Goal: Information Seeking & Learning: Learn about a topic

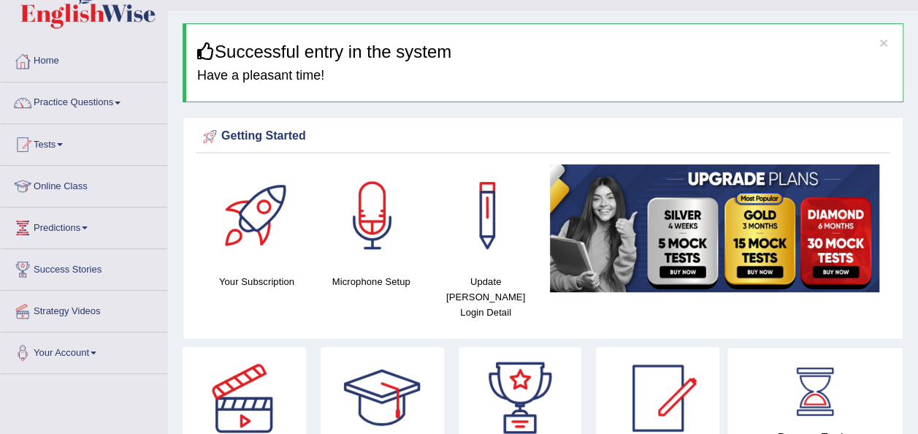
scroll to position [28, 0]
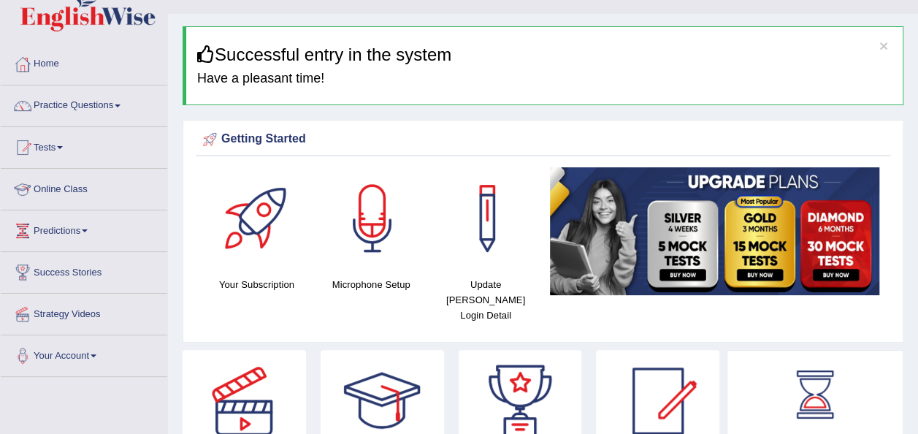
click at [53, 181] on link "Online Class" at bounding box center [84, 187] width 167 height 37
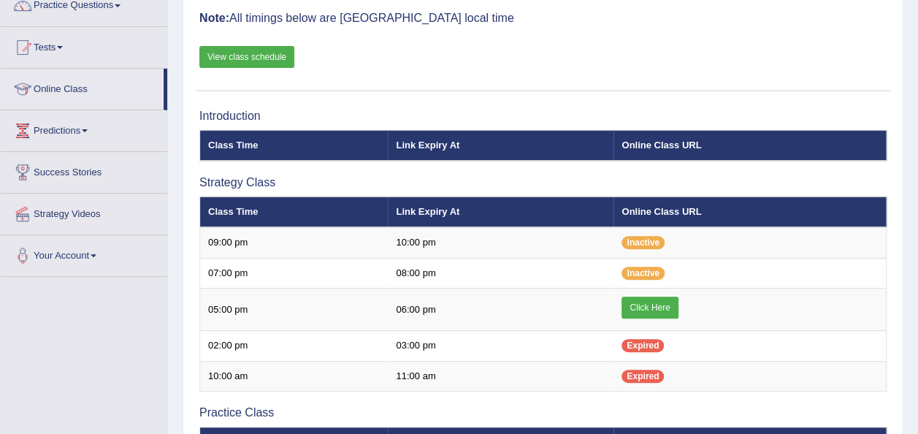
scroll to position [72, 0]
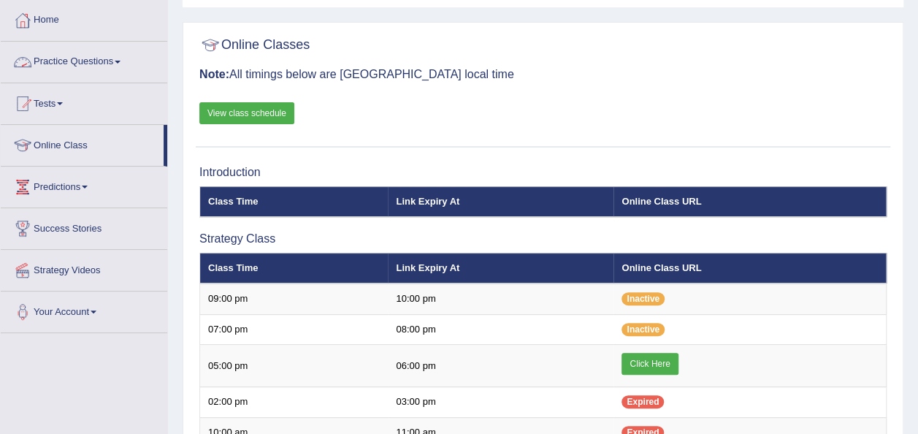
click at [80, 71] on link "Practice Questions" at bounding box center [84, 60] width 167 height 37
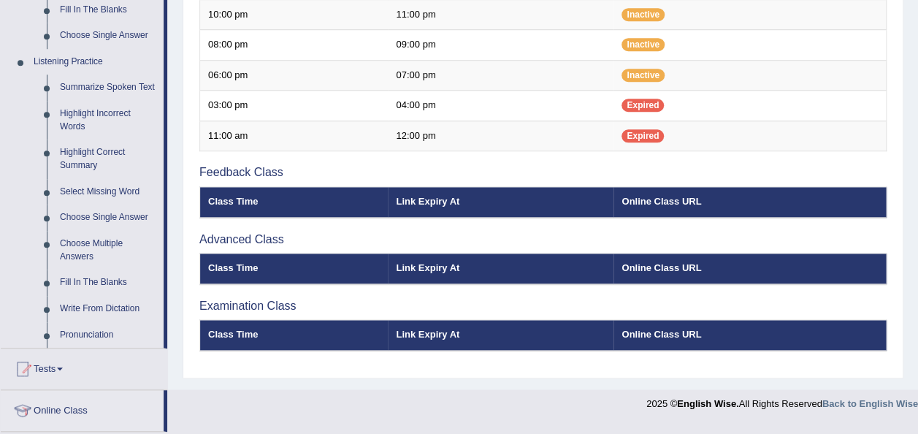
scroll to position [582, 0]
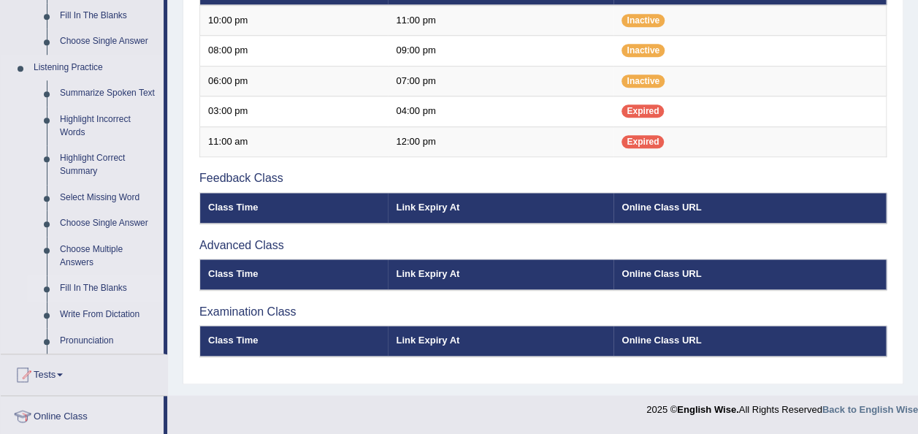
click at [114, 286] on link "Fill In The Blanks" at bounding box center [108, 288] width 110 height 26
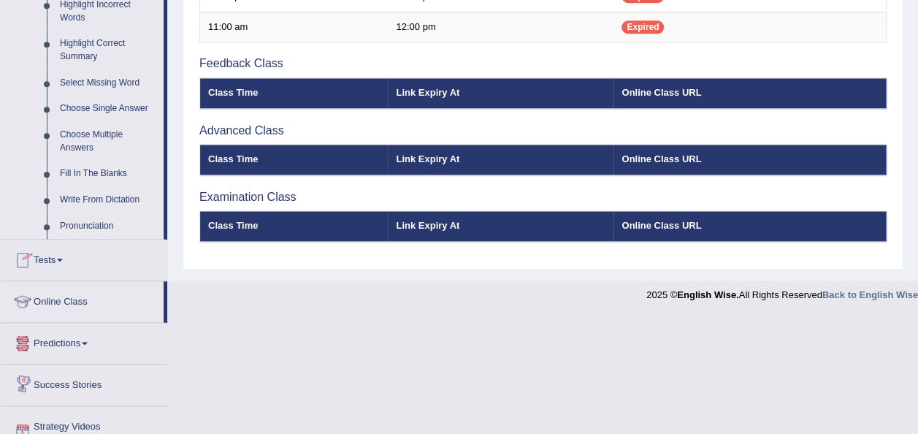
scroll to position [750, 0]
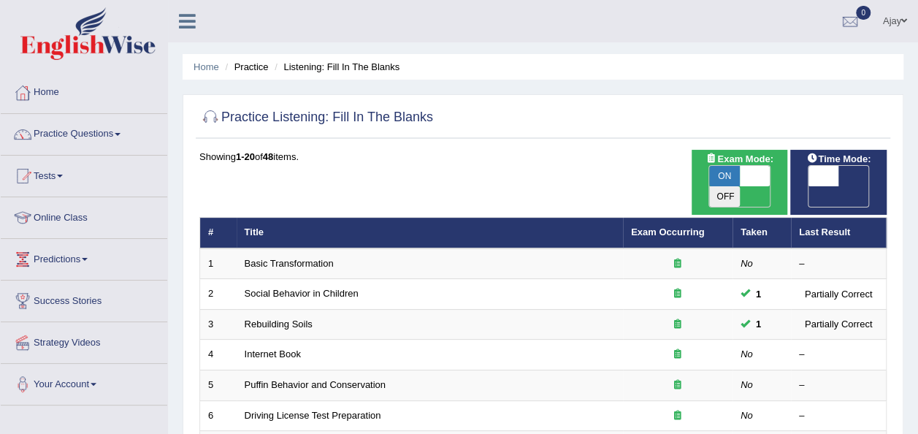
click at [315, 258] on link "Basic Transformation" at bounding box center [289, 263] width 89 height 11
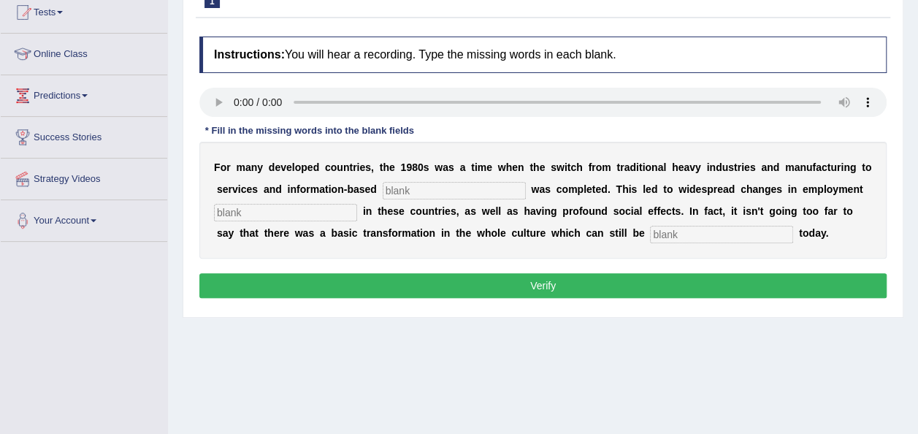
scroll to position [177, 0]
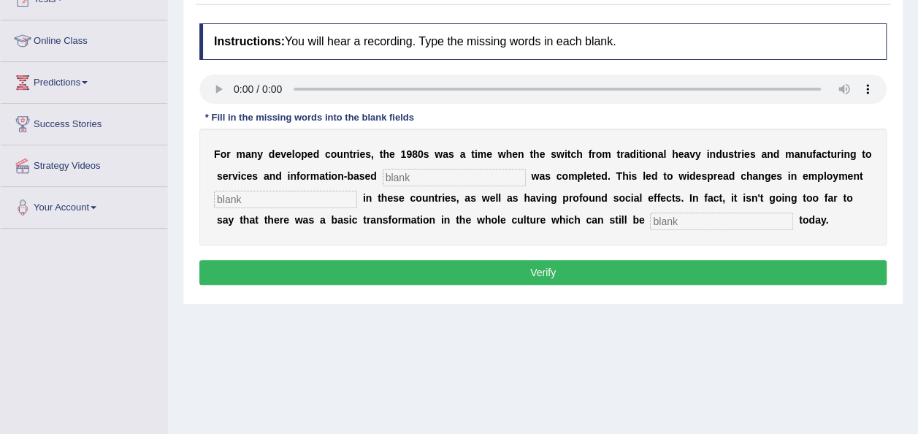
click at [438, 174] on input "text" at bounding box center [454, 178] width 143 height 18
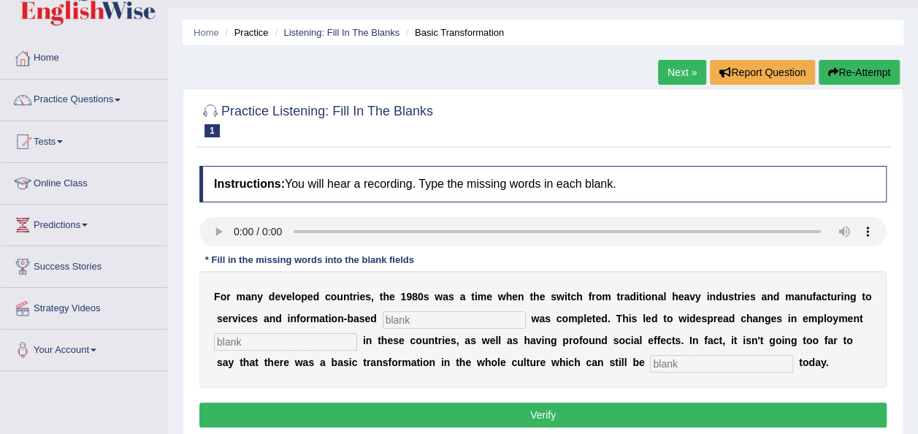
scroll to position [32, 0]
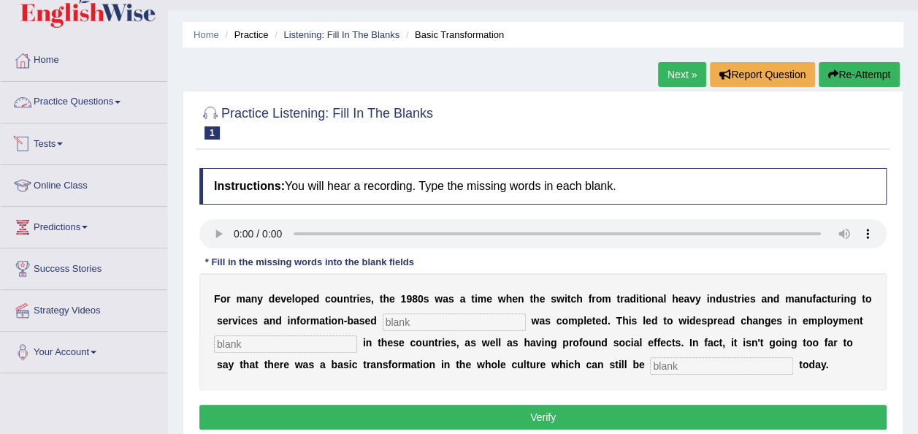
click at [63, 138] on link "Tests" at bounding box center [84, 141] width 167 height 37
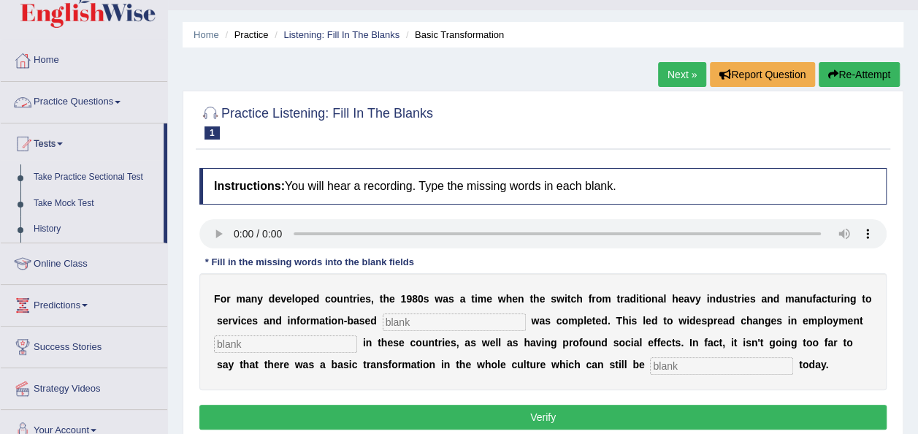
click at [117, 97] on link "Practice Questions" at bounding box center [84, 100] width 167 height 37
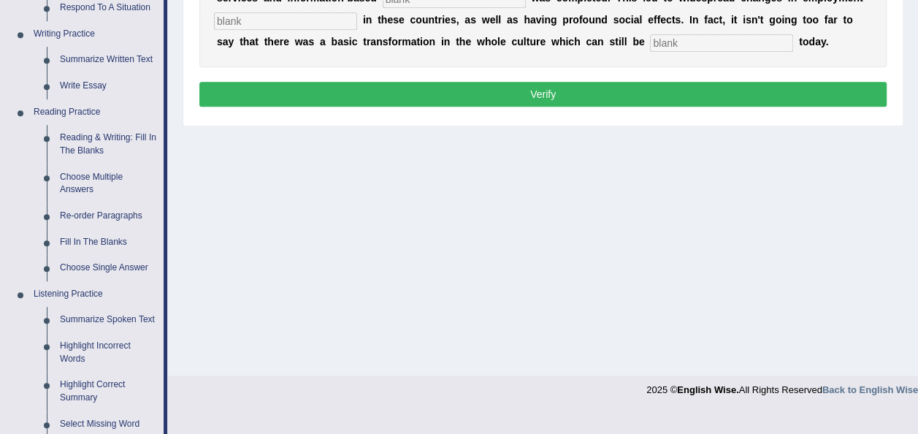
scroll to position [358, 0]
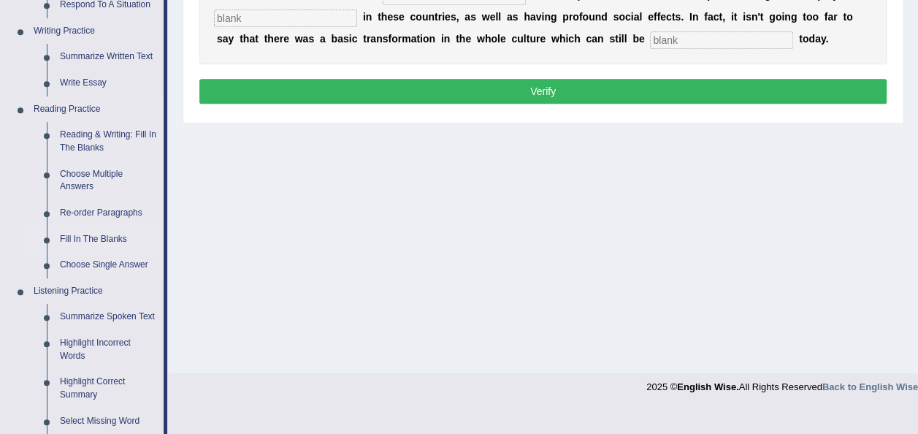
click at [96, 232] on link "Fill In The Blanks" at bounding box center [108, 239] width 110 height 26
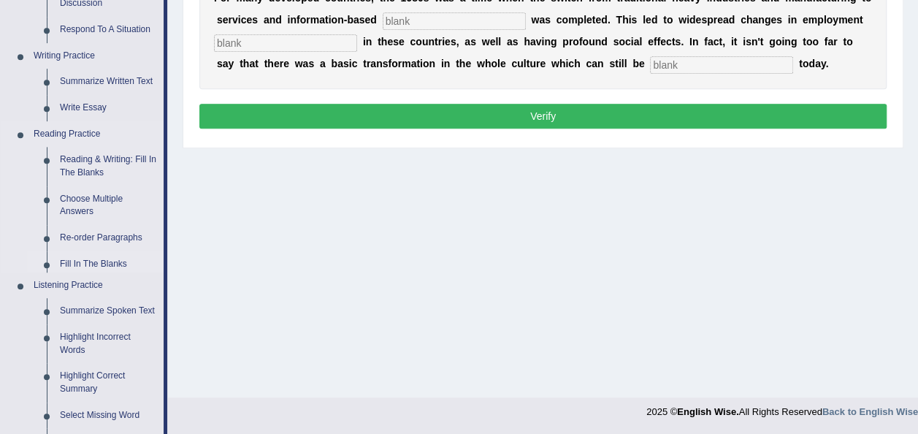
scroll to position [652, 0]
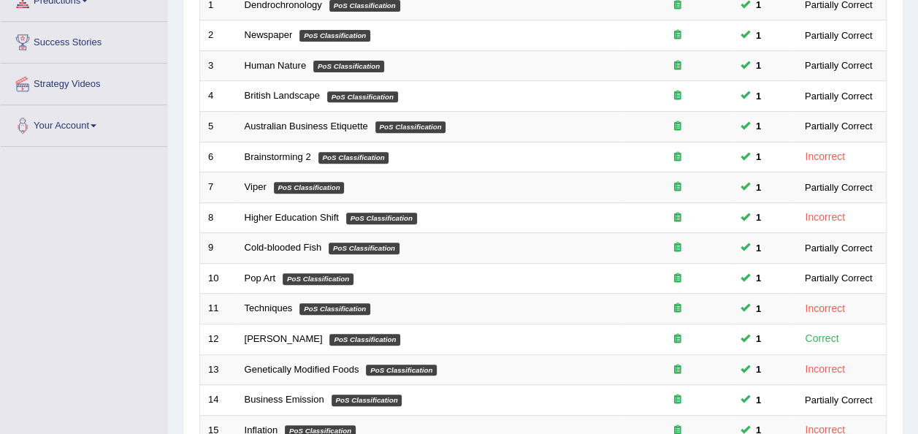
scroll to position [275, 0]
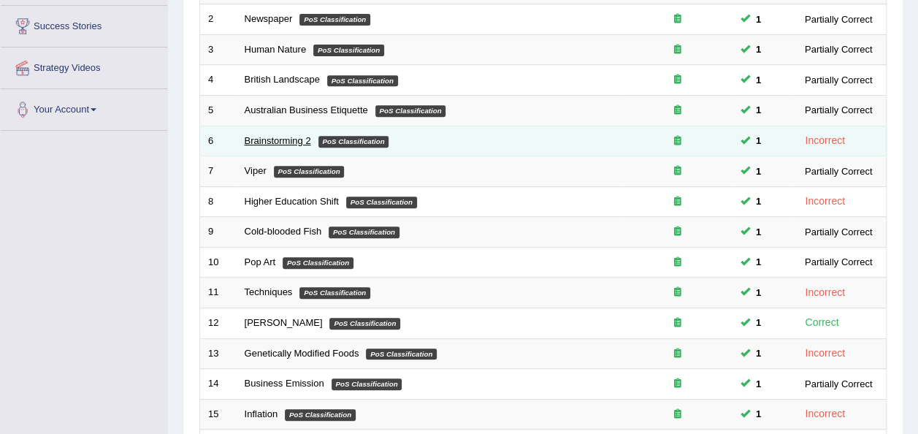
click at [263, 135] on link "Brainstorming 2" at bounding box center [278, 140] width 66 height 11
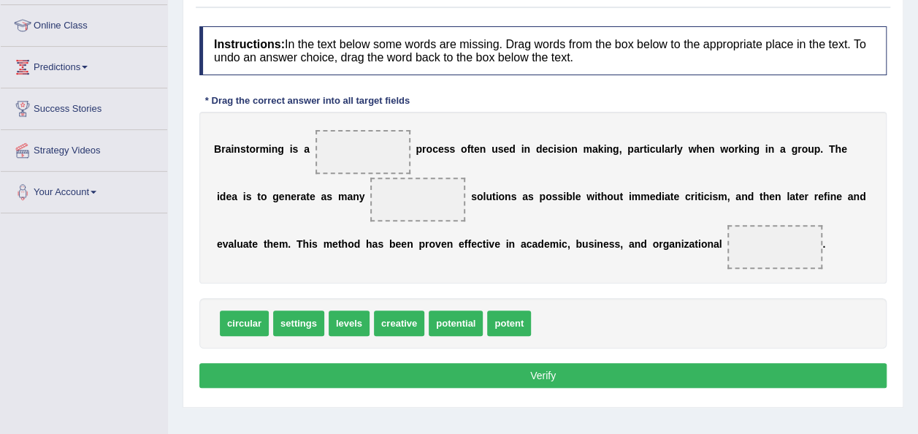
scroll to position [162, 0]
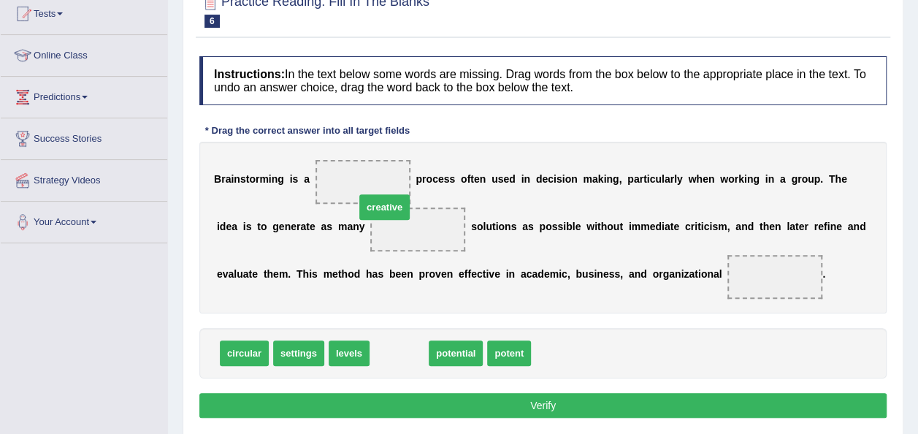
drag, startPoint x: 390, startPoint y: 349, endPoint x: 376, endPoint y: 203, distance: 146.8
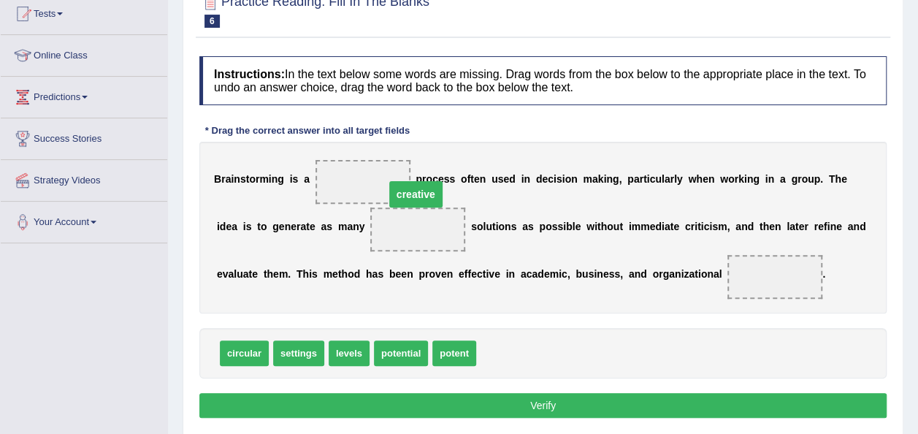
drag, startPoint x: 359, startPoint y: 231, endPoint x: 357, endPoint y: 196, distance: 35.1
drag, startPoint x: 351, startPoint y: 229, endPoint x: 349, endPoint y: 178, distance: 51.9
drag, startPoint x: 349, startPoint y: 178, endPoint x: 345, endPoint y: 232, distance: 54.2
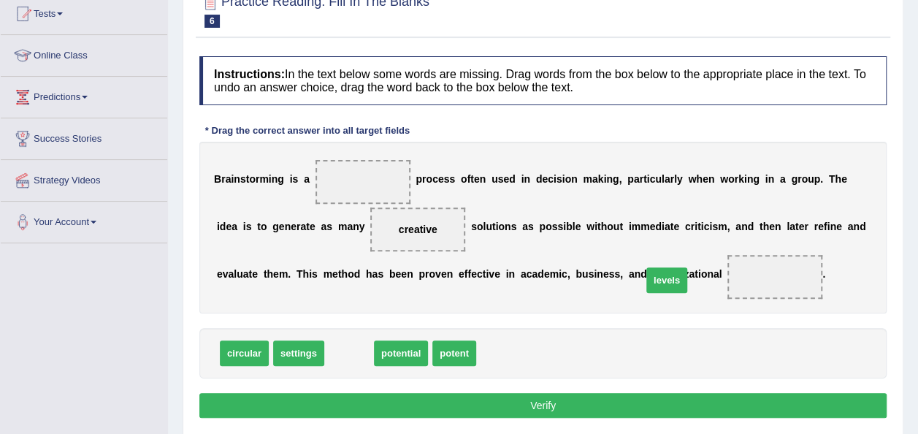
drag, startPoint x: 346, startPoint y: 346, endPoint x: 658, endPoint y: 273, distance: 320.4
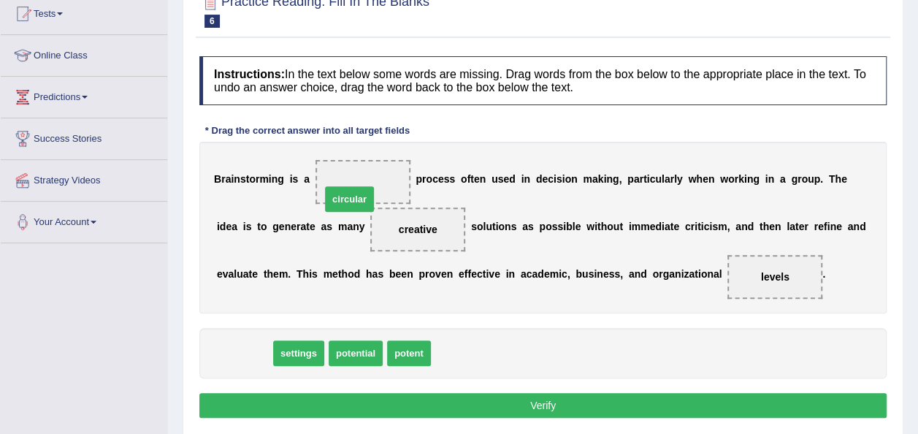
drag, startPoint x: 252, startPoint y: 351, endPoint x: 359, endPoint y: 196, distance: 189.1
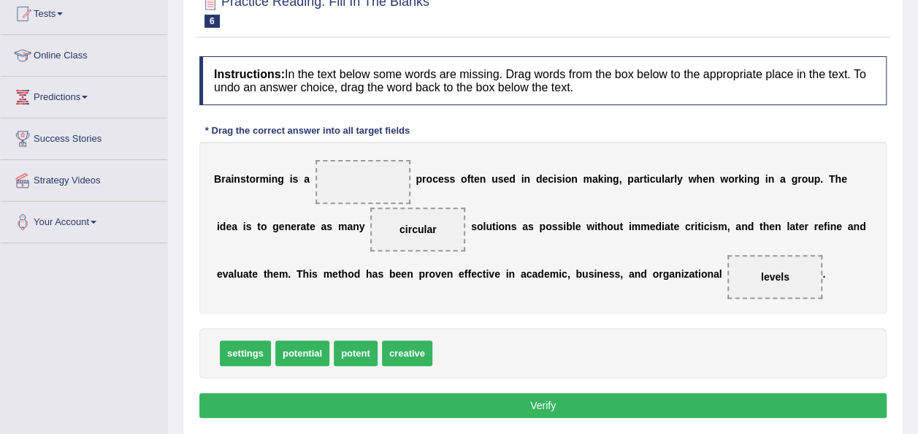
drag, startPoint x: 345, startPoint y: 237, endPoint x: 353, endPoint y: 178, distance: 60.4
click at [353, 178] on div "B r a i n s t o r m i n g i s a p r o c e s s o f t e n u s e d i n d e c i s i…" at bounding box center [542, 228] width 687 height 172
drag, startPoint x: 349, startPoint y: 229, endPoint x: 350, endPoint y: 184, distance: 44.6
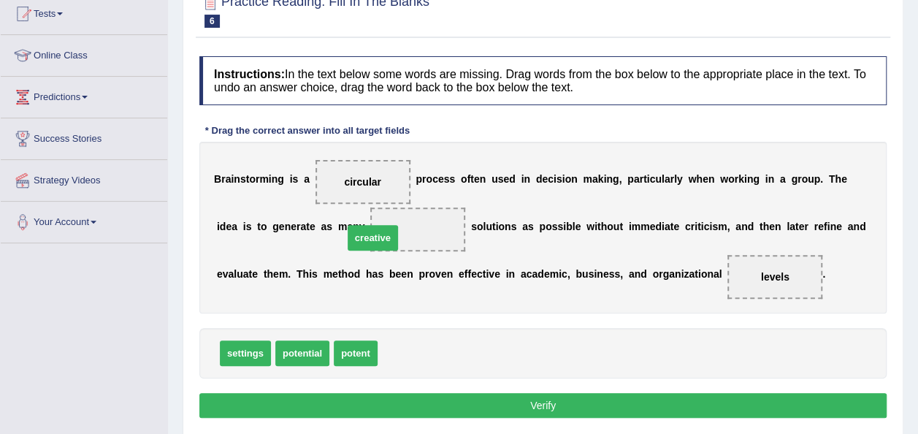
drag, startPoint x: 394, startPoint y: 350, endPoint x: 358, endPoint y: 232, distance: 123.7
click at [456, 402] on button "Verify" at bounding box center [542, 405] width 687 height 25
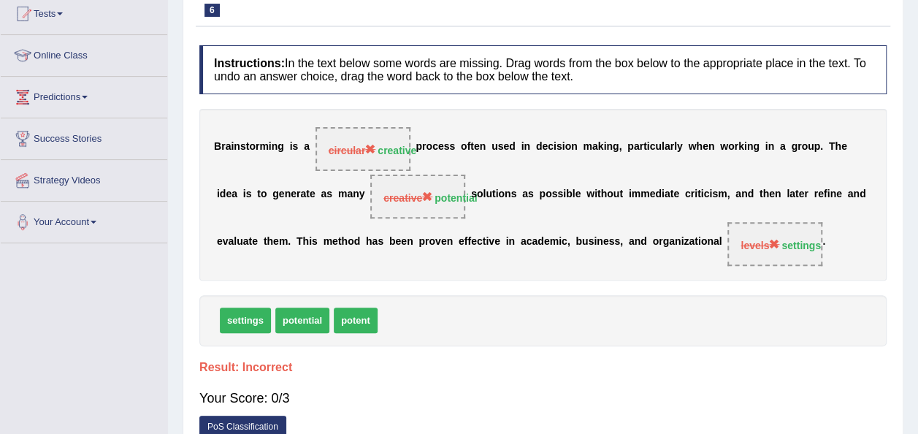
drag, startPoint x: 917, startPoint y: 191, endPoint x: 923, endPoint y: 202, distance: 11.8
click at [918, 202] on html "Toggle navigation Home Practice Questions Speaking Practice Read Aloud Repeat S…" at bounding box center [459, 55] width 918 height 434
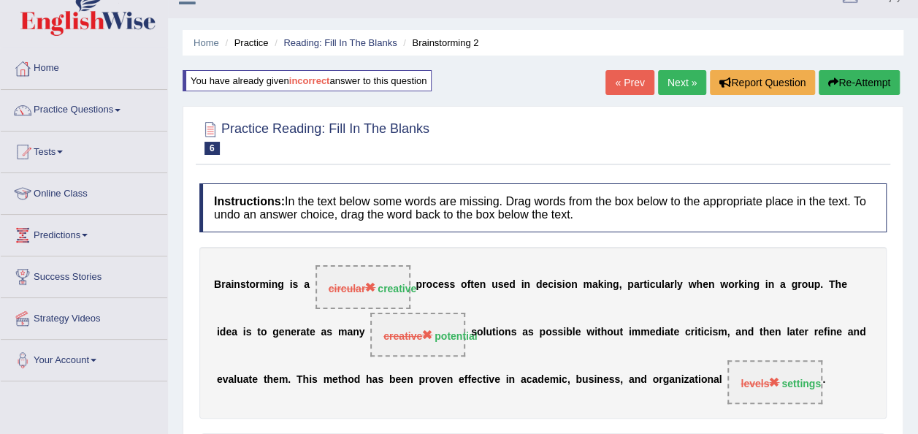
scroll to position [0, 0]
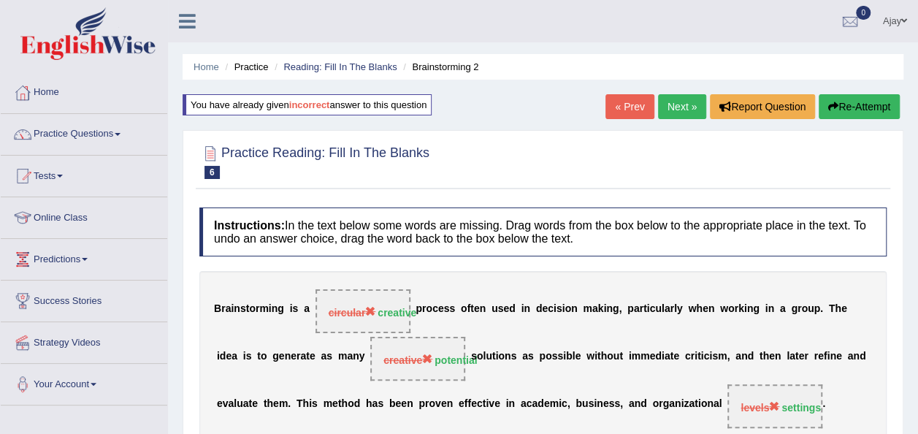
click at [678, 104] on link "Next »" at bounding box center [682, 106] width 48 height 25
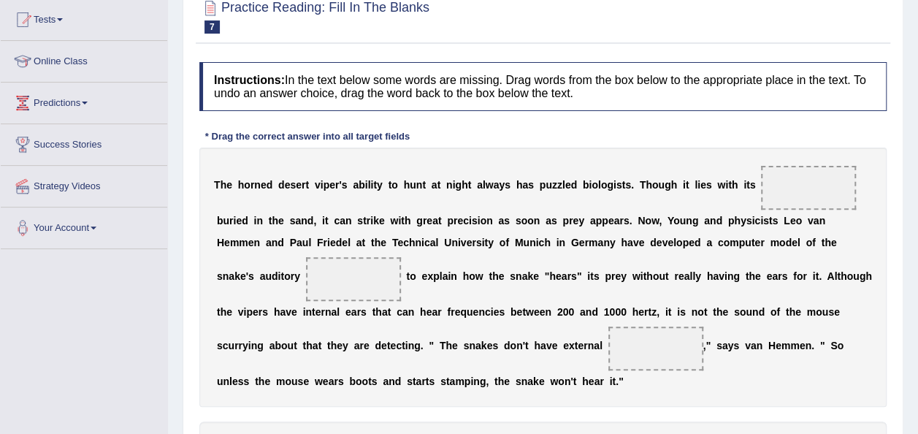
scroll to position [285, 0]
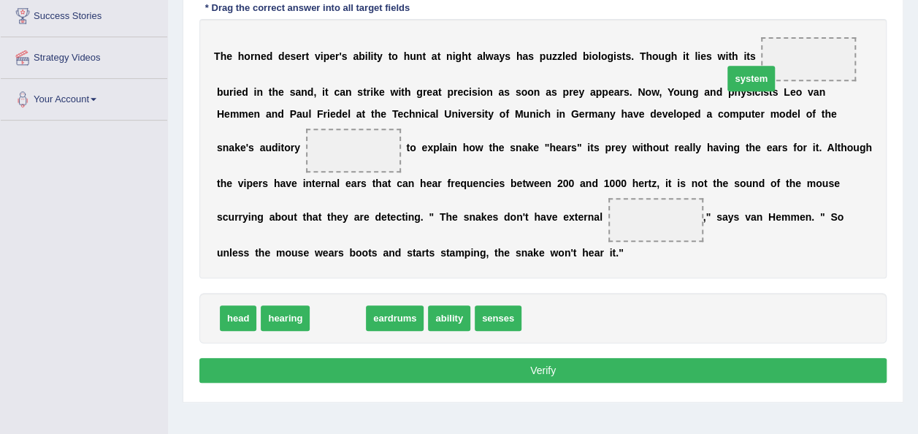
drag, startPoint x: 341, startPoint y: 313, endPoint x: 758, endPoint y: 72, distance: 481.2
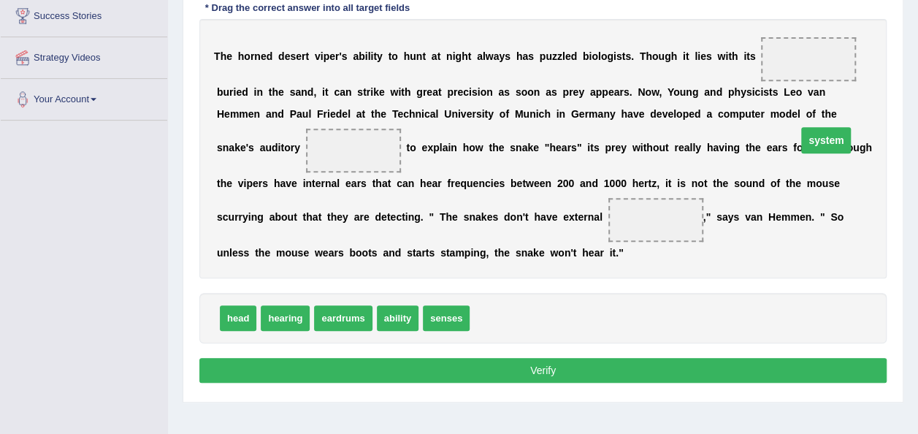
drag, startPoint x: 770, startPoint y: 53, endPoint x: 788, endPoint y: 134, distance: 83.0
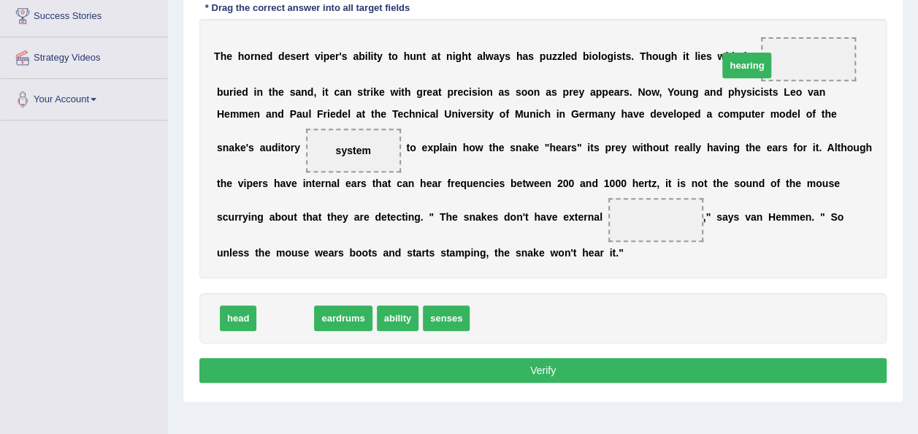
drag, startPoint x: 279, startPoint y: 308, endPoint x: 751, endPoint y: 56, distance: 535.4
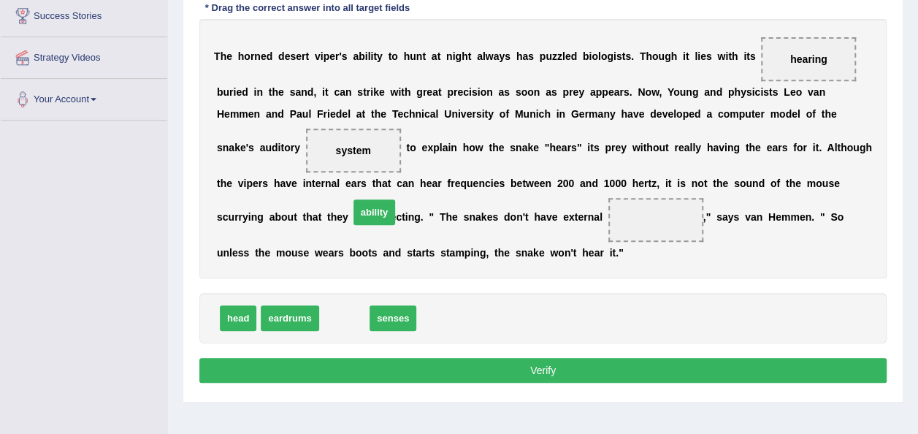
drag, startPoint x: 333, startPoint y: 317, endPoint x: 363, endPoint y: 210, distance: 110.8
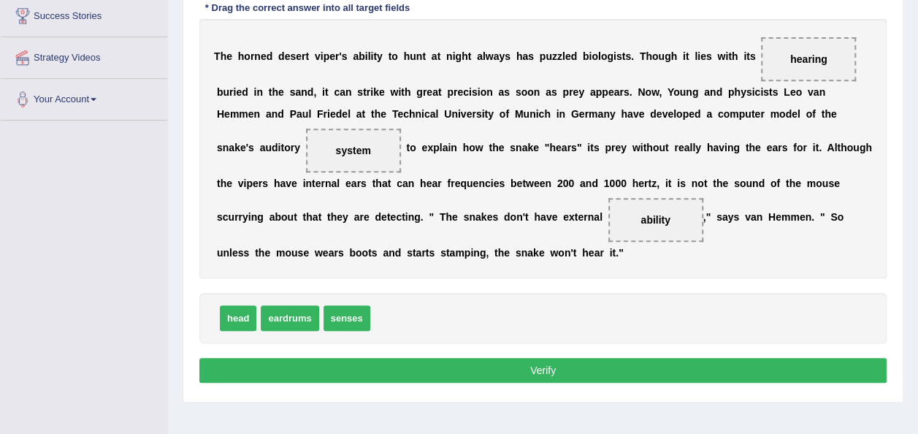
click at [487, 365] on button "Verify" at bounding box center [542, 370] width 687 height 25
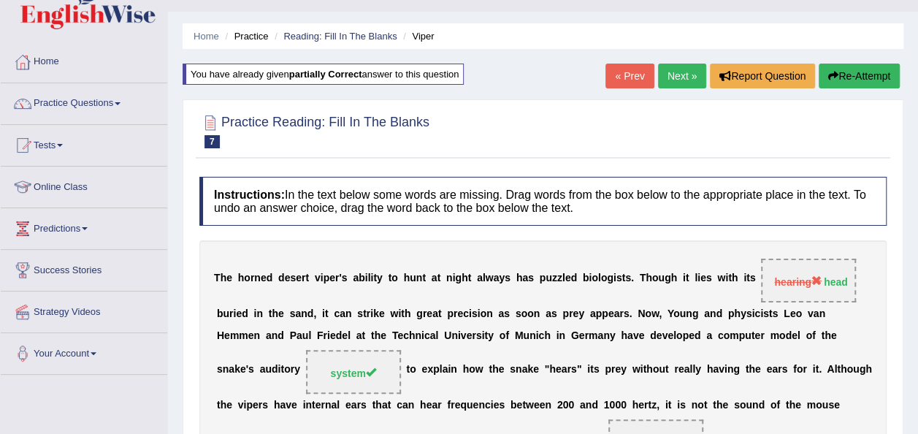
scroll to position [0, 0]
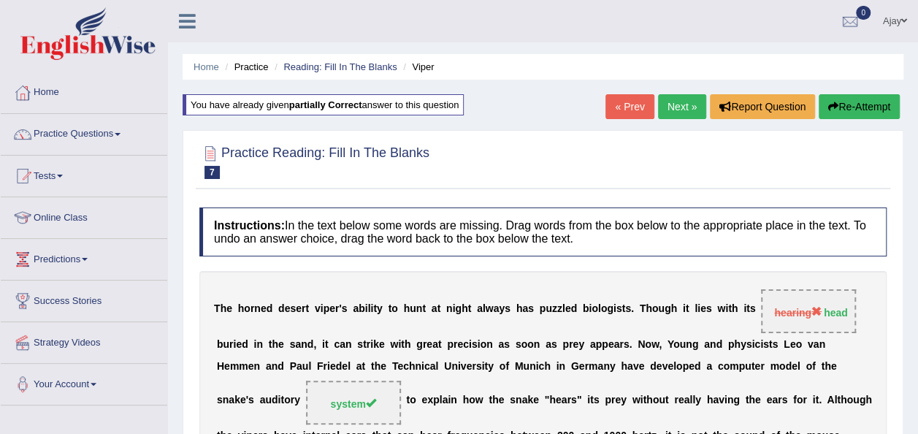
click at [686, 104] on link "Next »" at bounding box center [682, 106] width 48 height 25
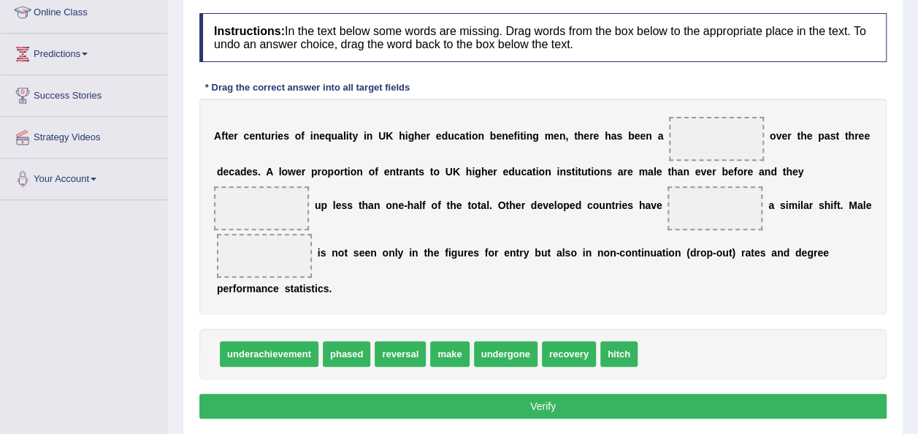
scroll to position [206, 0]
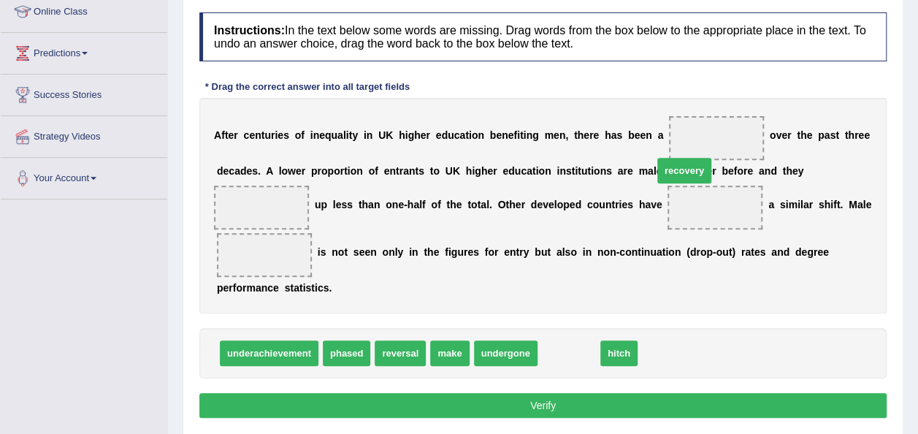
drag, startPoint x: 561, startPoint y: 329, endPoint x: 679, endPoint y: 146, distance: 218.3
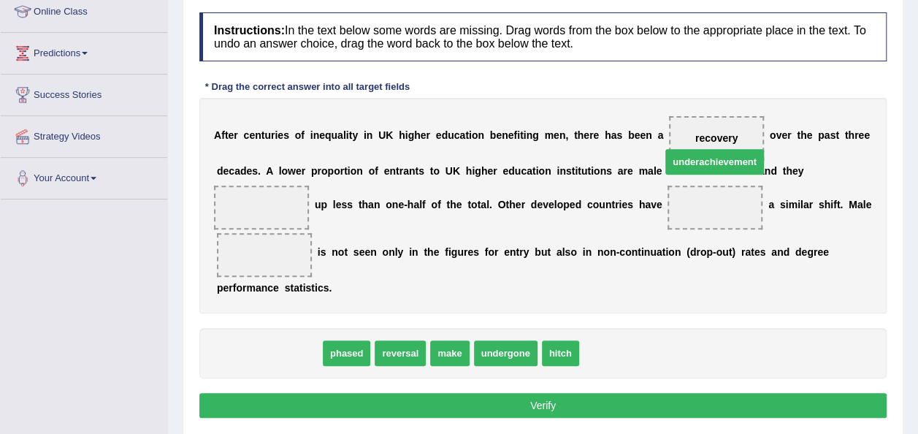
drag, startPoint x: 267, startPoint y: 327, endPoint x: 706, endPoint y: 136, distance: 478.0
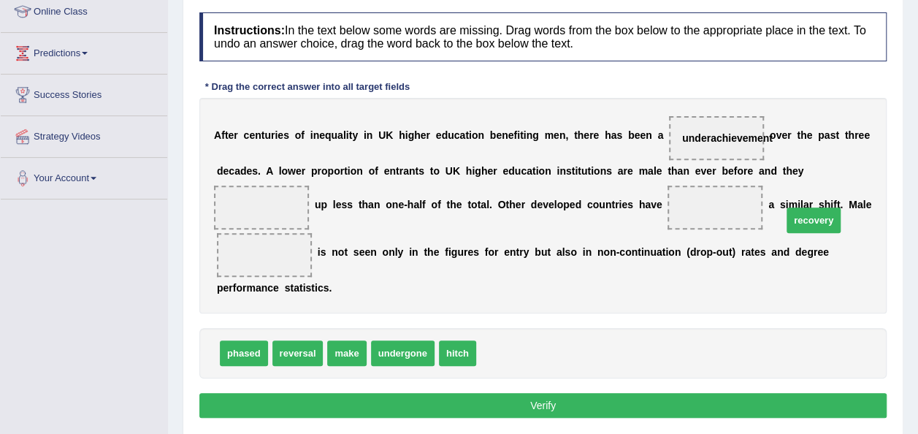
drag, startPoint x: 503, startPoint y: 325, endPoint x: 809, endPoint y: 193, distance: 333.5
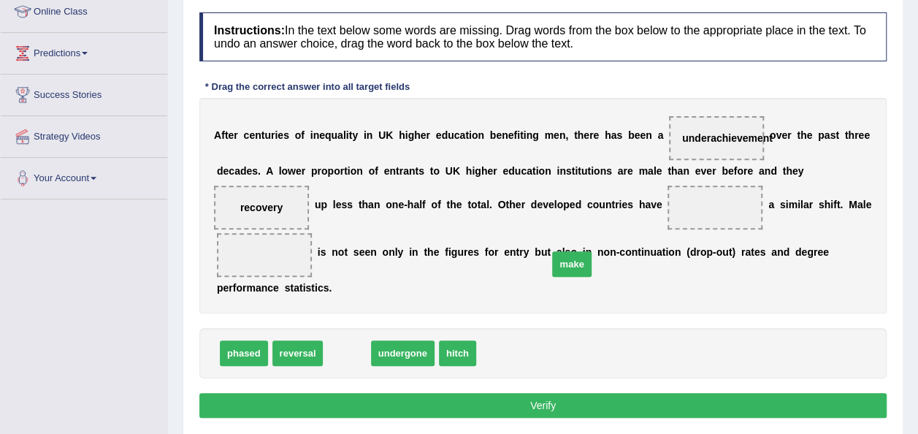
drag, startPoint x: 340, startPoint y: 333, endPoint x: 565, endPoint y: 243, distance: 242.3
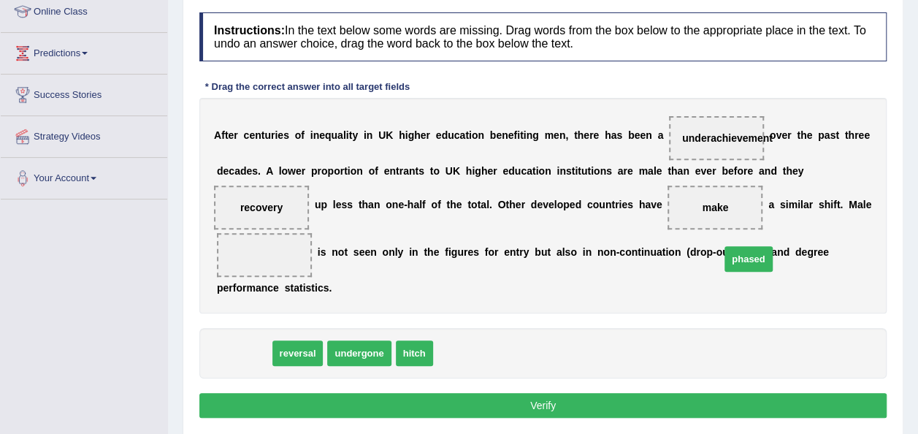
drag, startPoint x: 252, startPoint y: 327, endPoint x: 760, endPoint y: 231, distance: 516.8
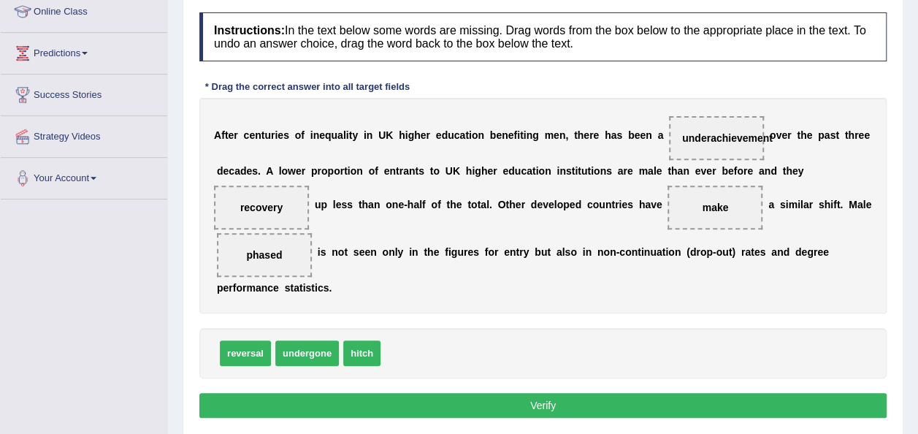
click at [456, 393] on button "Verify" at bounding box center [542, 405] width 687 height 25
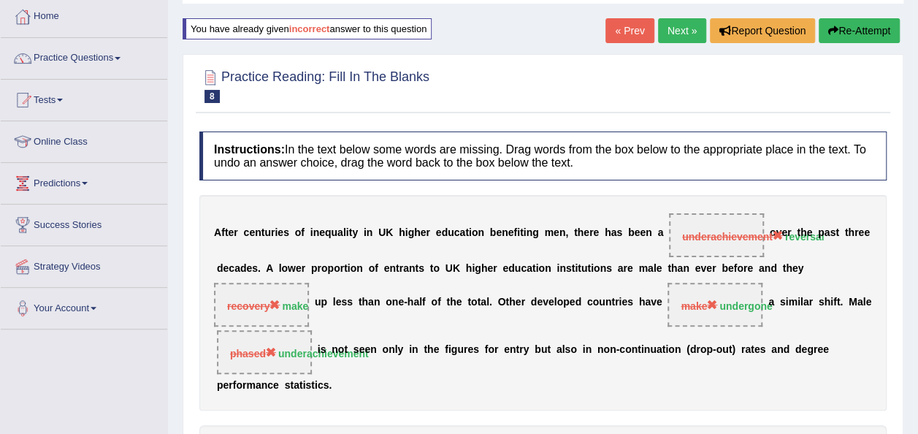
scroll to position [54, 0]
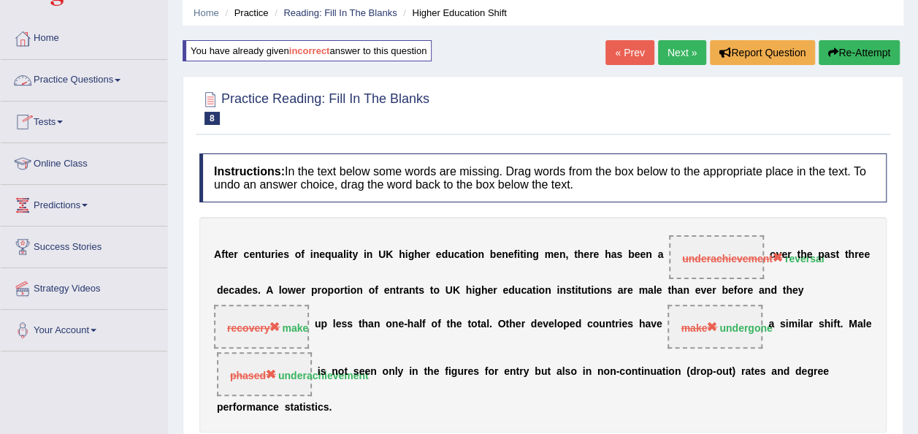
click at [119, 82] on link "Practice Questions" at bounding box center [84, 78] width 167 height 37
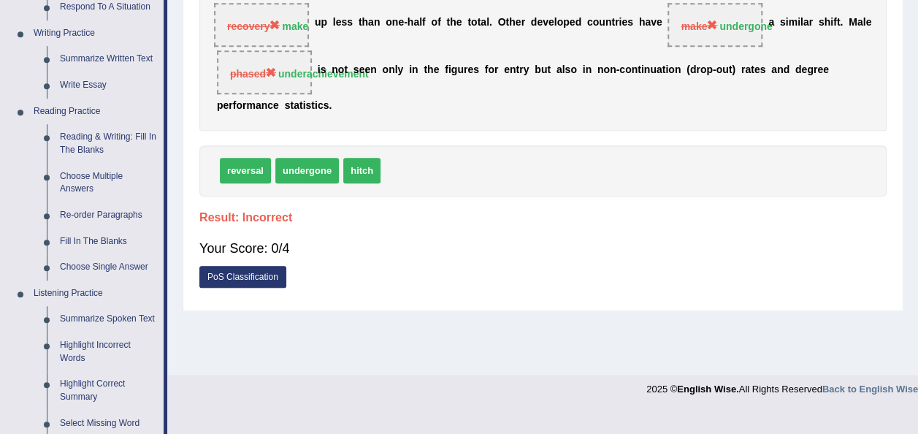
scroll to position [363, 0]
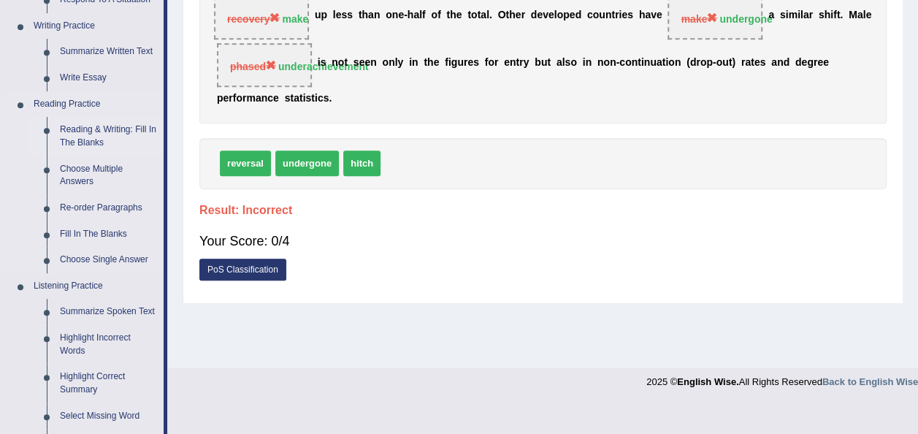
click at [89, 129] on link "Reading & Writing: Fill In The Blanks" at bounding box center [108, 136] width 110 height 39
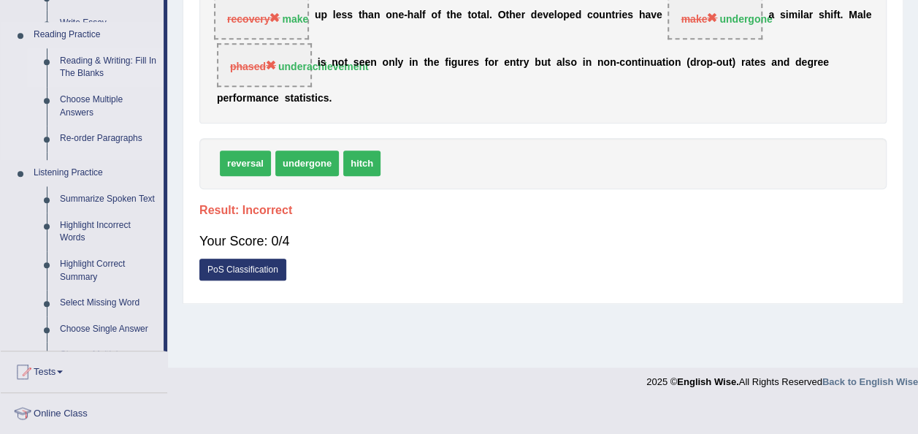
scroll to position [228, 0]
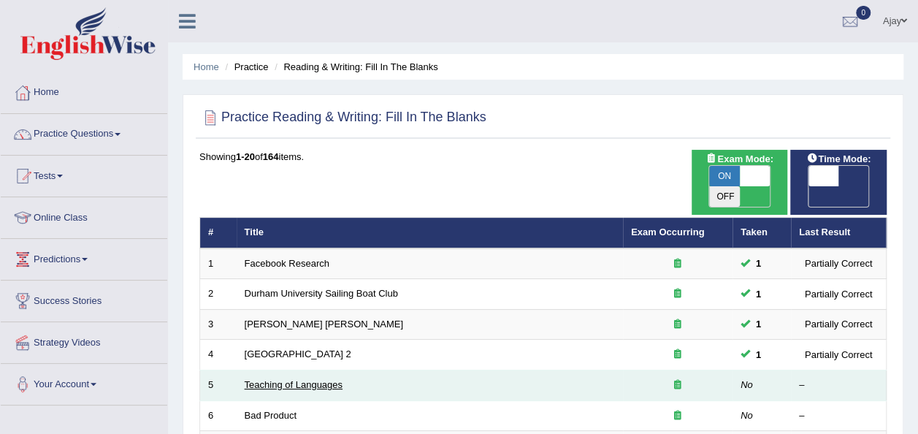
click at [317, 379] on link "Teaching of Languages" at bounding box center [294, 384] width 98 height 11
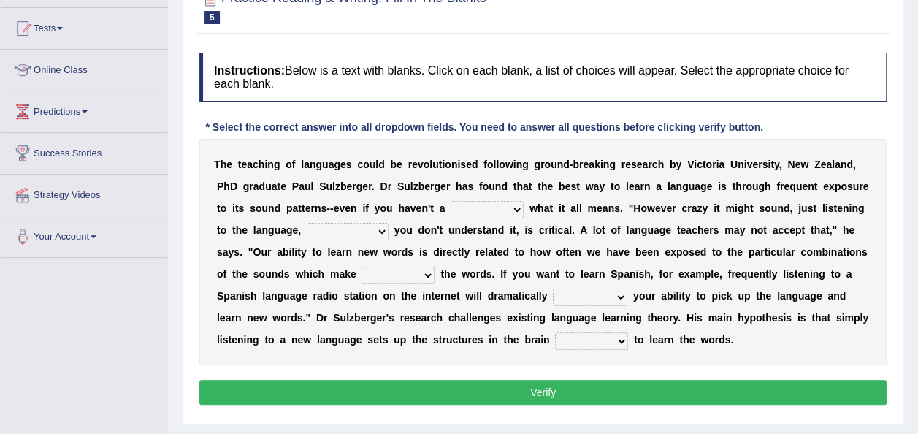
scroll to position [169, 0]
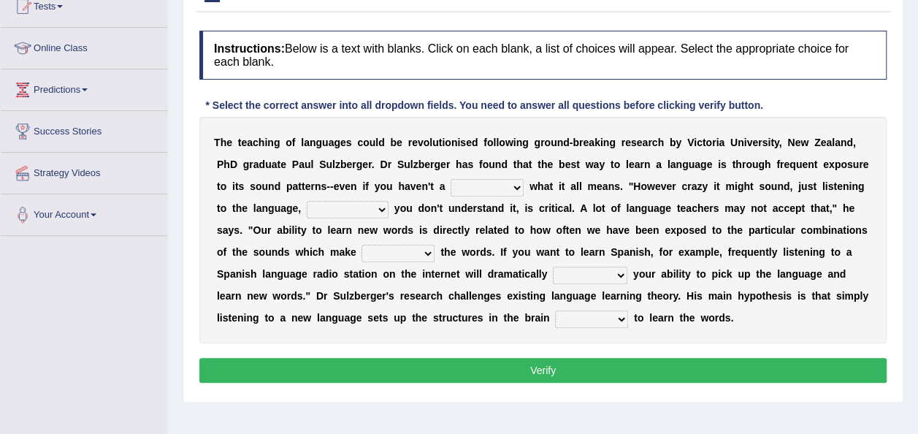
click at [451, 183] on select "dew claw clue due" at bounding box center [487, 188] width 73 height 18
select select "clue"
click at [451, 179] on select "dew claw clue due" at bounding box center [487, 188] width 73 height 18
click at [307, 203] on select "but also all together even though if so" at bounding box center [348, 210] width 82 height 18
select select "even though"
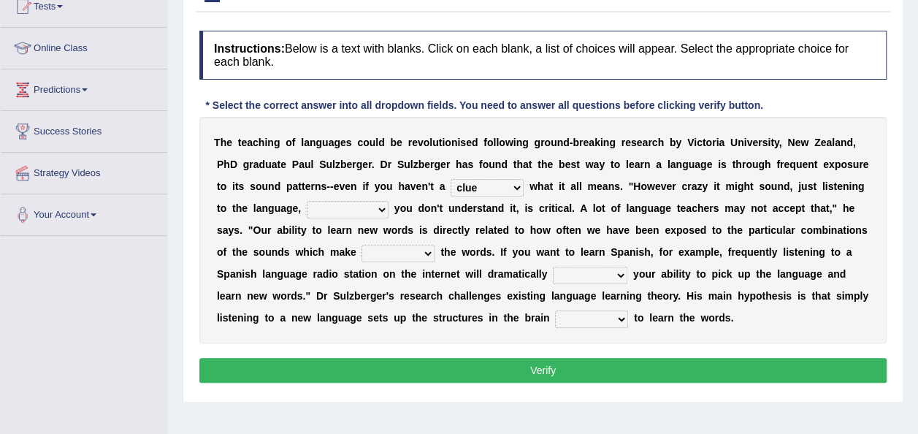
click at [307, 201] on select "but also all together even though if so" at bounding box center [348, 210] width 82 height 18
click at [362, 248] on select "down up of on" at bounding box center [398, 254] width 73 height 18
select select "on"
click at [362, 245] on select "down up of on" at bounding box center [398, 254] width 73 height 18
click at [553, 272] on select "evaluate exaggerate describe boost" at bounding box center [590, 276] width 75 height 18
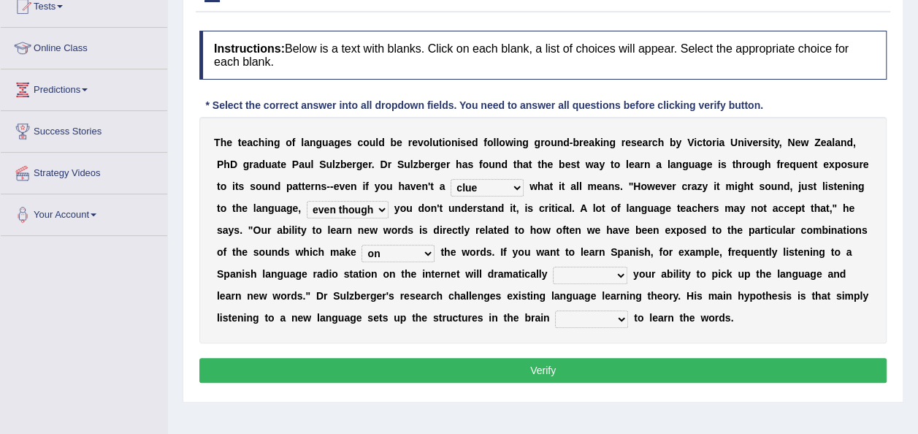
select select "boost"
click at [553, 267] on select "evaluate exaggerate describe boost" at bounding box center [590, 276] width 75 height 18
click at [555, 311] on select "requiring required directed to require" at bounding box center [591, 320] width 73 height 18
select select "required"
click at [555, 311] on select "requiring required directed to require" at bounding box center [591, 320] width 73 height 18
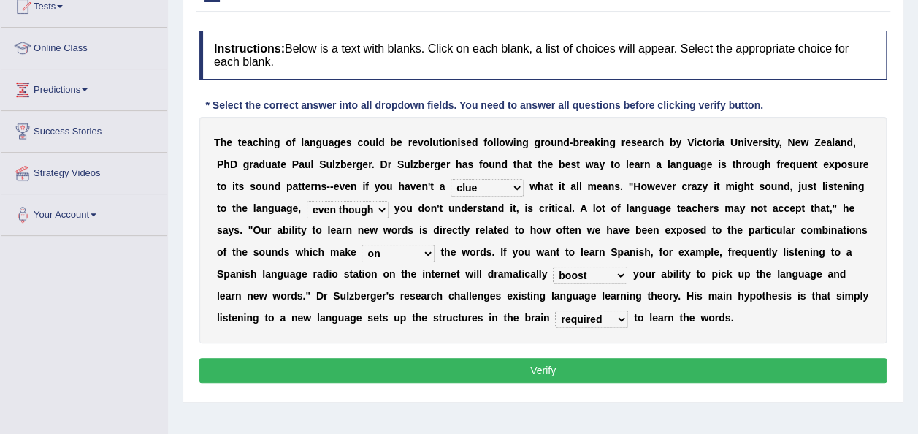
click at [329, 371] on button "Verify" at bounding box center [542, 370] width 687 height 25
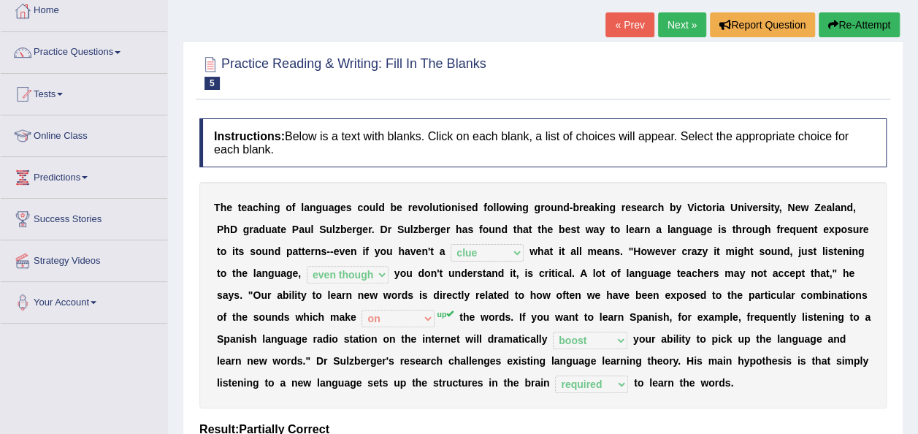
scroll to position [75, 0]
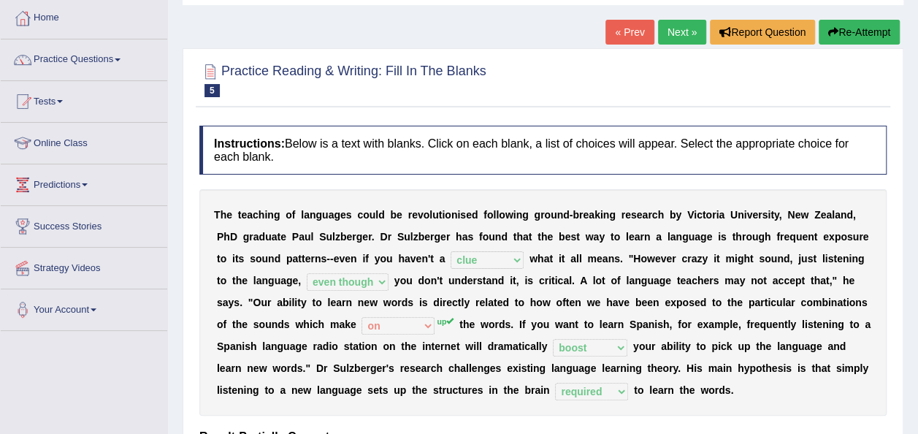
click at [688, 35] on link "Next »" at bounding box center [682, 32] width 48 height 25
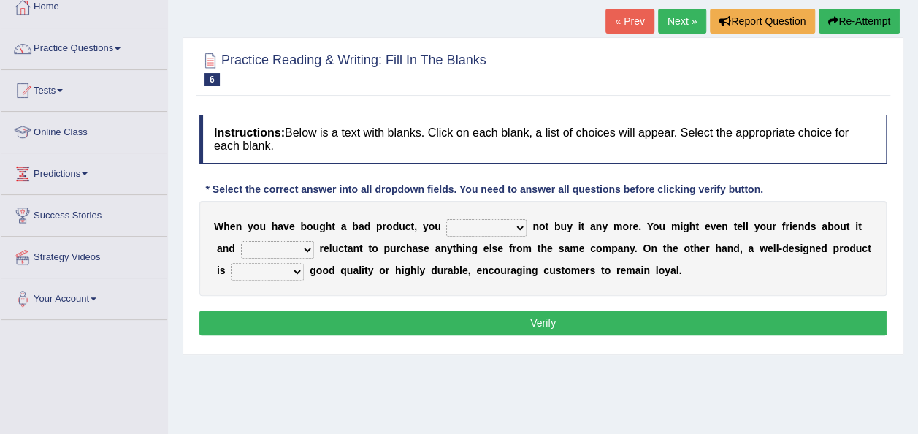
scroll to position [91, 0]
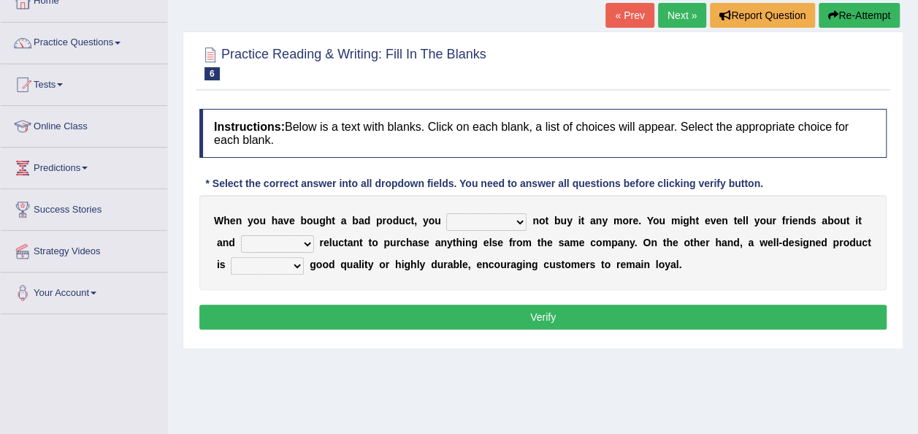
click at [492, 216] on select "would have should have should" at bounding box center [486, 222] width 80 height 18
select select "should"
click at [446, 213] on select "would have should have should" at bounding box center [486, 222] width 80 height 18
click at [279, 243] on select "is are be being" at bounding box center [277, 244] width 73 height 18
select select "is"
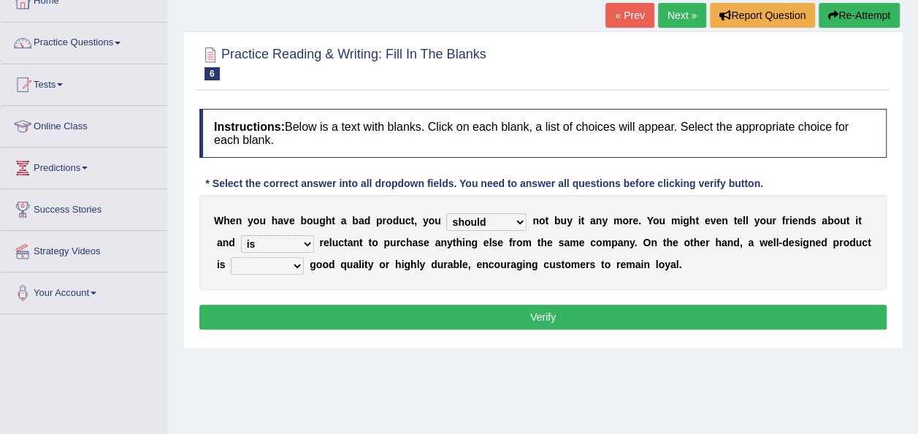
click at [241, 235] on select "is are be being" at bounding box center [277, 244] width 73 height 18
click at [278, 264] on select "both also neither either" at bounding box center [267, 266] width 73 height 18
select select "both"
click at [231, 257] on select "both also neither either" at bounding box center [267, 266] width 73 height 18
click at [289, 317] on button "Verify" at bounding box center [542, 317] width 687 height 25
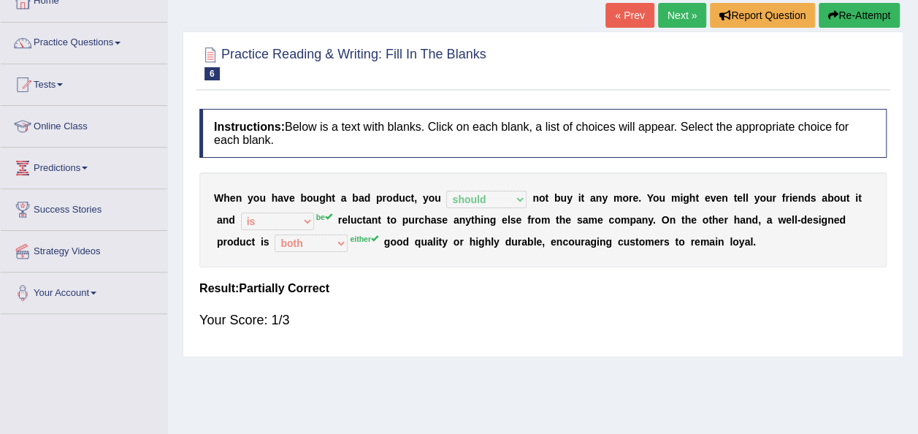
click at [682, 15] on link "Next »" at bounding box center [682, 15] width 48 height 25
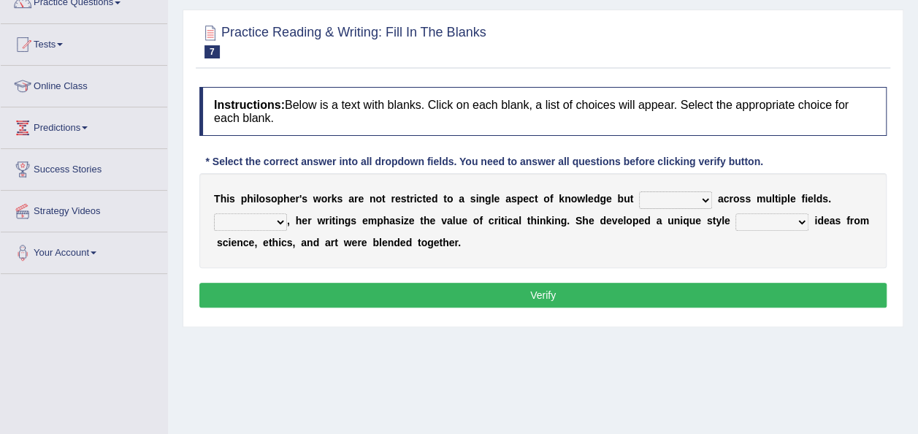
scroll to position [148, 0]
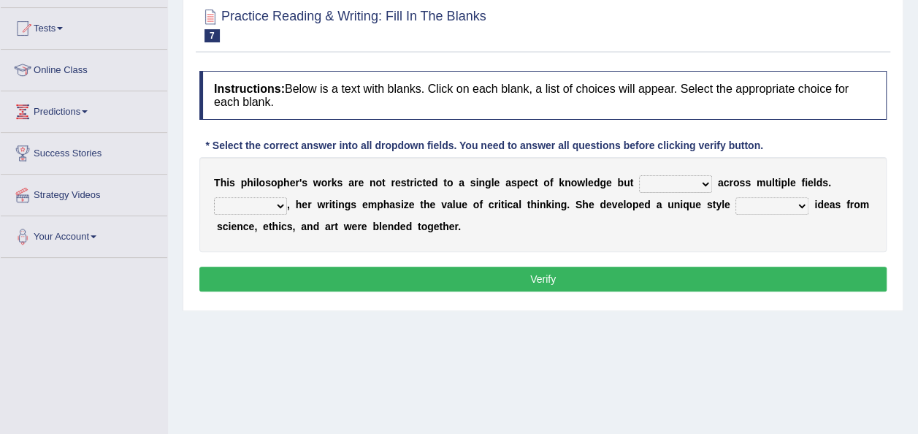
click at [670, 180] on select "constrain contain assemble extend" at bounding box center [675, 184] width 73 height 18
select select "extend"
click at [639, 175] on select "constrain contain assemble extend" at bounding box center [675, 184] width 73 height 18
click at [278, 197] on select "Rather So Moreover Likely" at bounding box center [250, 206] width 73 height 18
select select "Moreover"
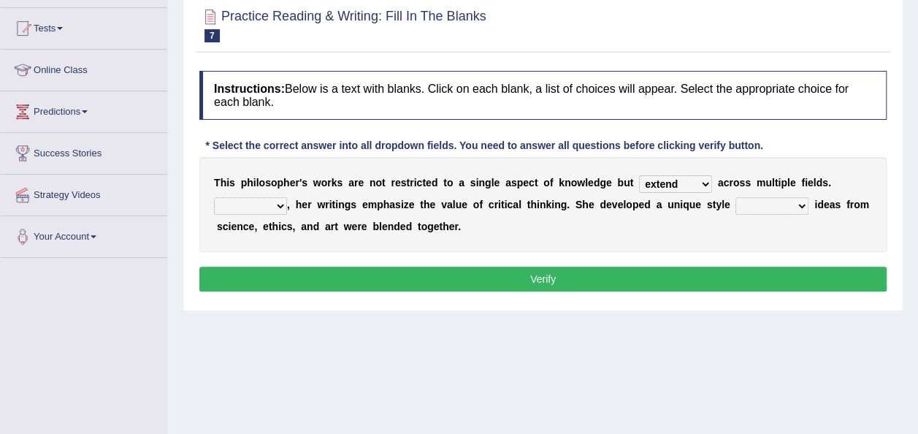
click at [214, 197] on select "Rather So Moreover Likely" at bounding box center [250, 206] width 73 height 18
click at [777, 203] on select "in that that which in which" at bounding box center [772, 206] width 73 height 18
select select "which"
click at [736, 197] on select "in that that which in which" at bounding box center [772, 206] width 73 height 18
click at [741, 279] on button "Verify" at bounding box center [542, 279] width 687 height 25
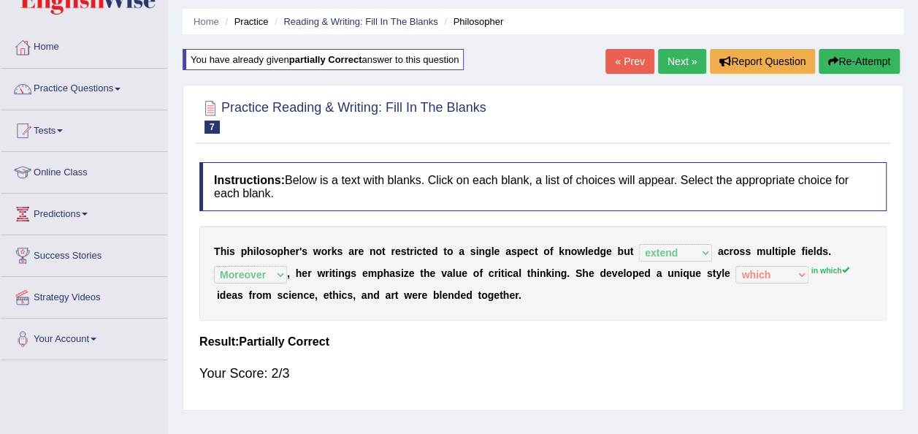
scroll to position [0, 0]
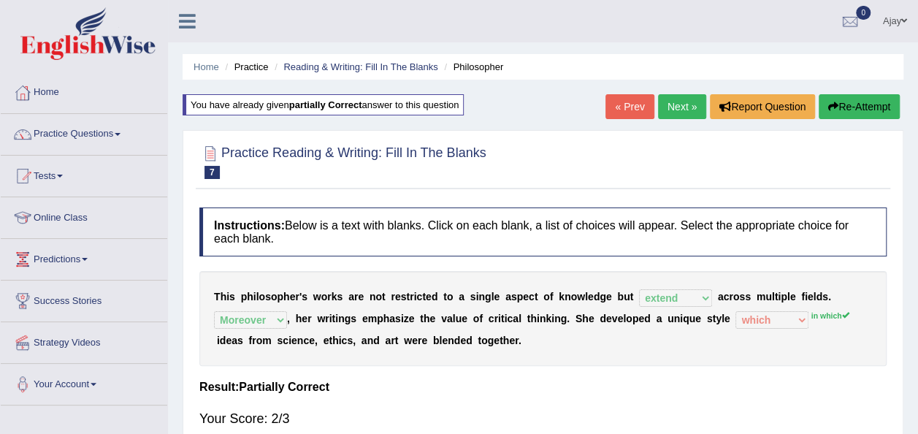
click at [679, 99] on link "Next »" at bounding box center [682, 106] width 48 height 25
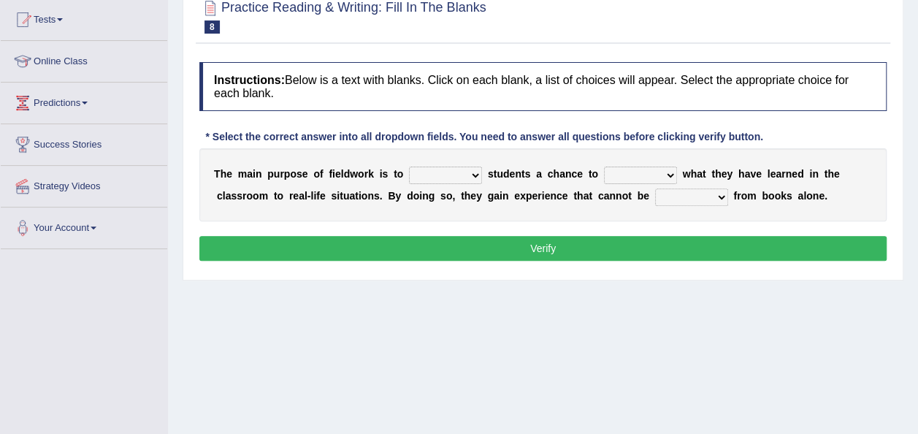
scroll to position [163, 0]
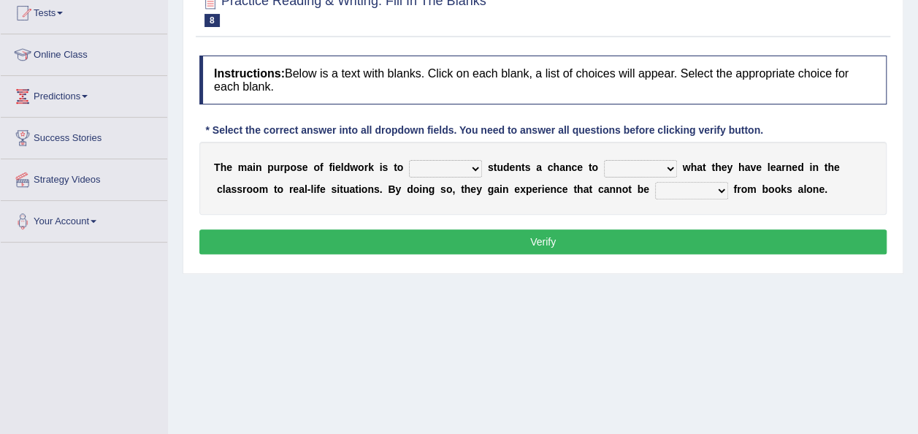
click at [466, 165] on select "resemble stow rave offer" at bounding box center [445, 169] width 73 height 18
select select "offer"
click at [409, 160] on select "resemble stow rave offer" at bounding box center [445, 169] width 73 height 18
click at [644, 160] on select "compare align apply dismount" at bounding box center [640, 169] width 73 height 18
select select "apply"
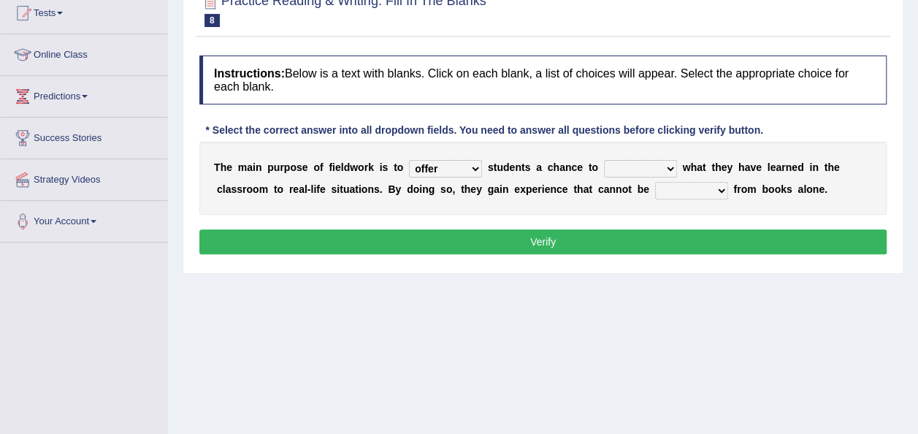
click at [604, 160] on select "compare align apply dismount" at bounding box center [640, 169] width 73 height 18
click at [655, 185] on select "originated prepared obtained touted" at bounding box center [691, 191] width 73 height 18
select select "prepared"
click at [655, 182] on select "originated prepared obtained touted" at bounding box center [691, 191] width 73 height 18
click at [605, 244] on button "Verify" at bounding box center [542, 241] width 687 height 25
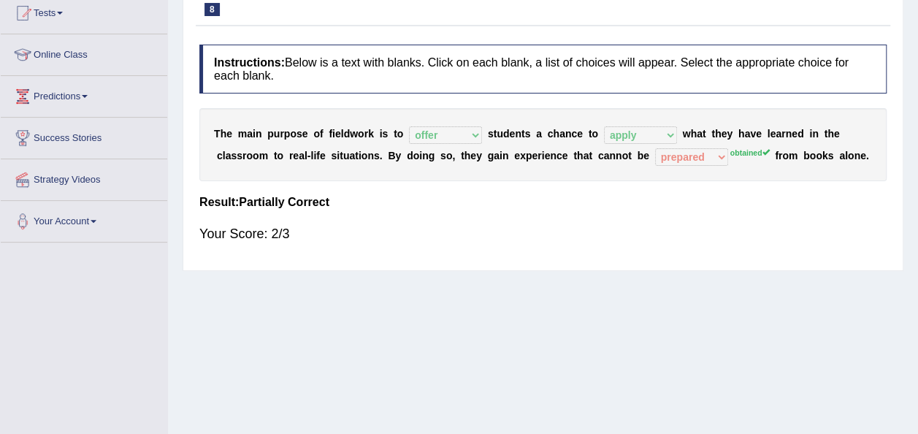
scroll to position [63, 0]
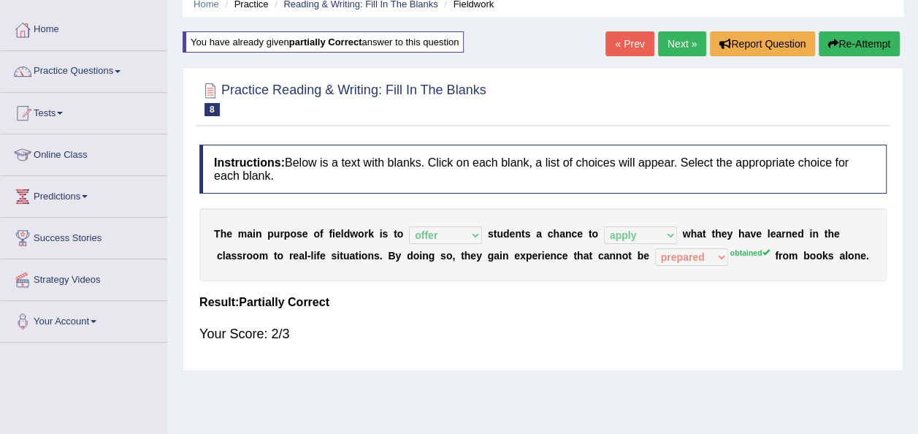
click at [690, 42] on link "Next »" at bounding box center [682, 43] width 48 height 25
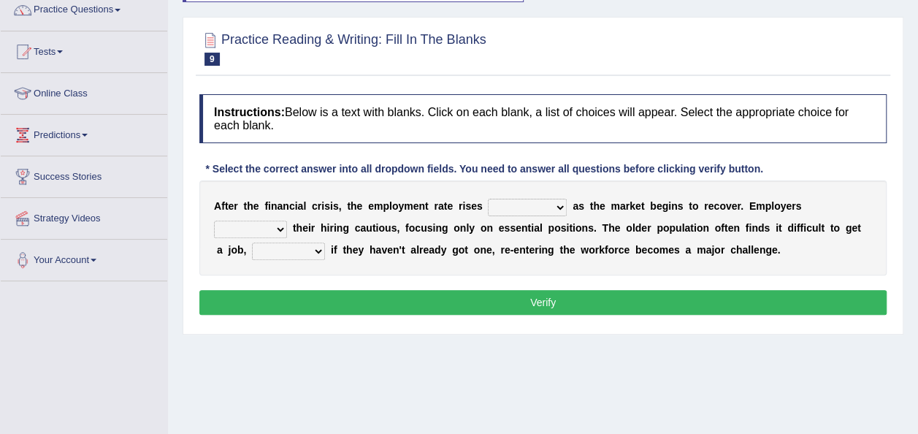
scroll to position [136, 0]
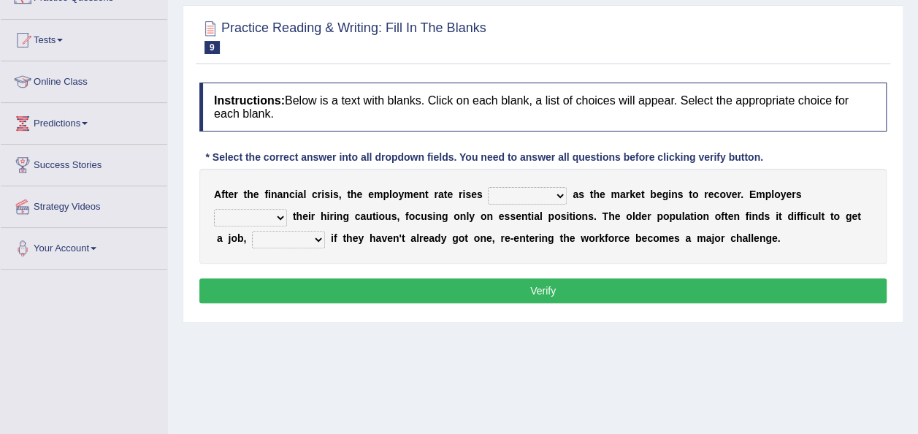
click at [539, 194] on select "normally conversely strenuously sharply" at bounding box center [527, 196] width 79 height 18
select select "sharply"
click at [488, 187] on select "normally conversely strenuously sharply" at bounding box center [527, 196] width 79 height 18
click at [287, 209] on select "keeping kept keep are kept" at bounding box center [250, 218] width 73 height 18
select select "kept"
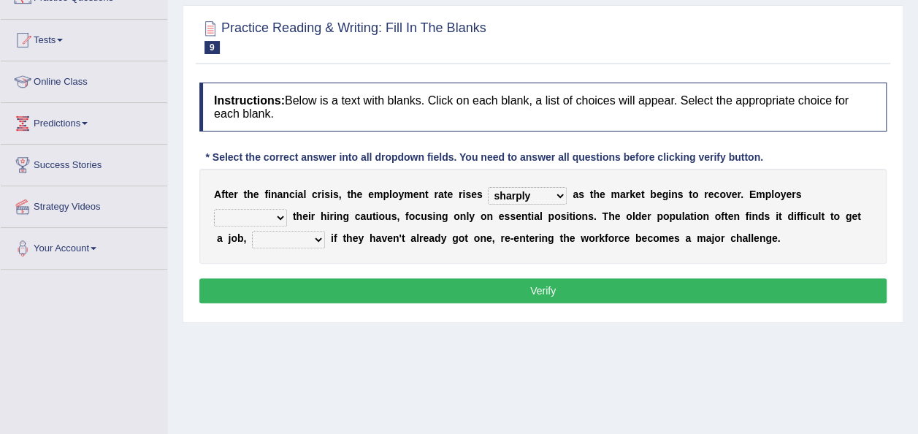
click at [287, 209] on select "keeping kept keep are kept" at bounding box center [250, 218] width 73 height 18
click at [325, 231] on select "although while then because" at bounding box center [288, 240] width 73 height 18
select select "because"
click at [325, 231] on select "although while then because" at bounding box center [288, 240] width 73 height 18
click at [739, 291] on button "Verify" at bounding box center [542, 290] width 687 height 25
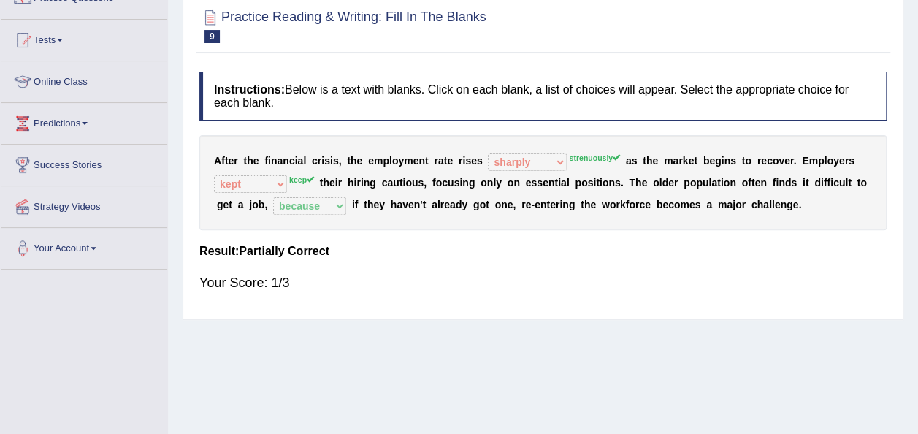
scroll to position [12, 0]
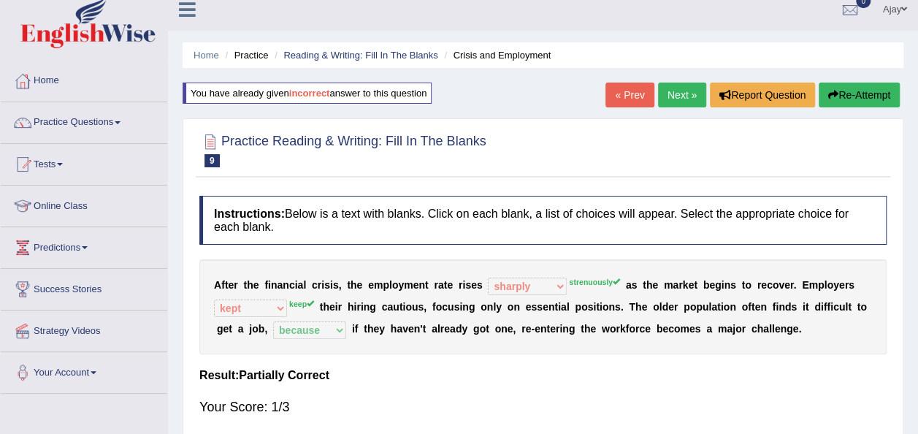
click at [687, 105] on link "Next »" at bounding box center [682, 95] width 48 height 25
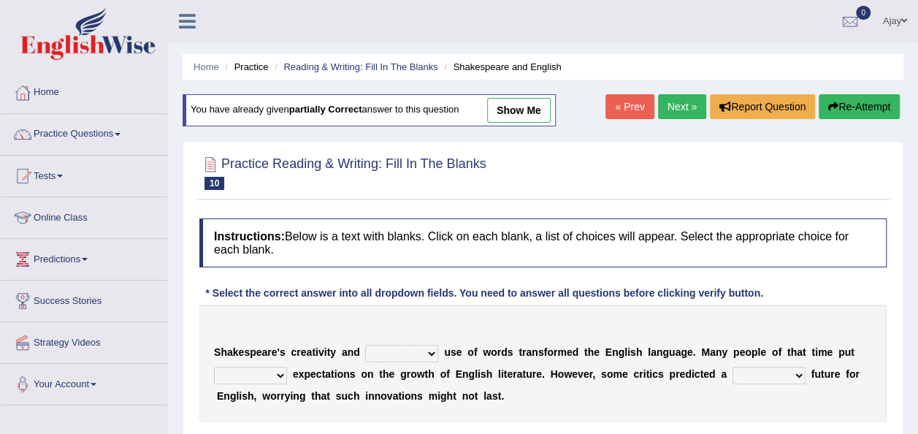
scroll to position [115, 0]
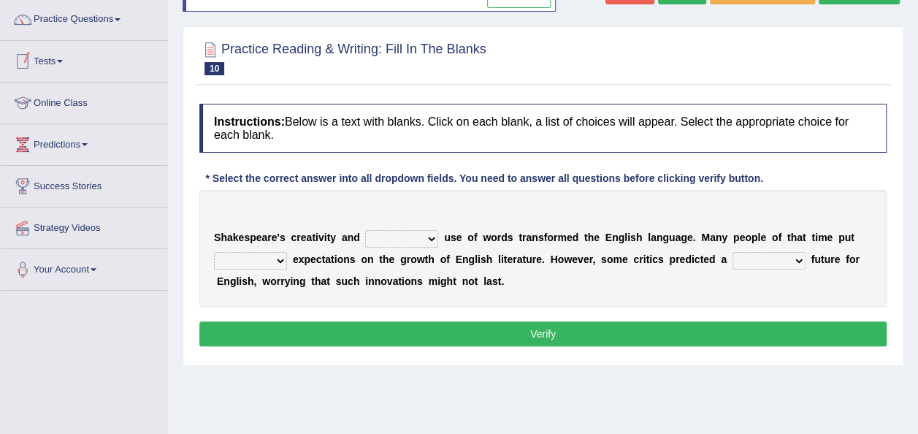
click at [62, 55] on link "Tests" at bounding box center [84, 59] width 167 height 37
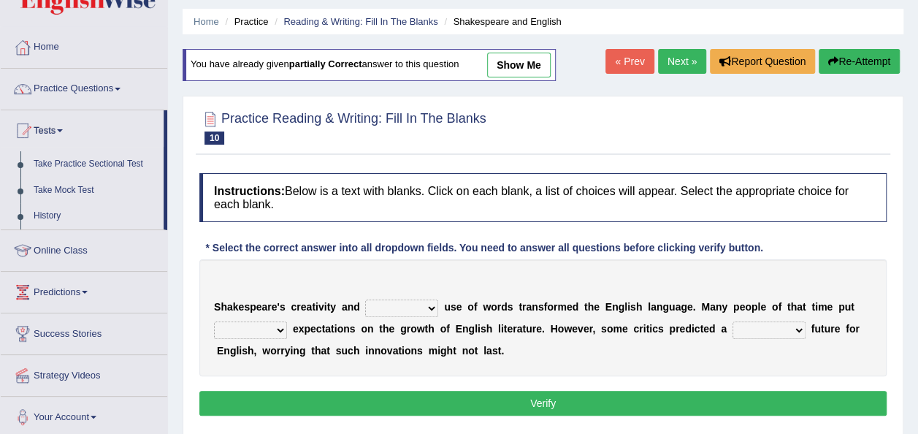
scroll to position [12, 0]
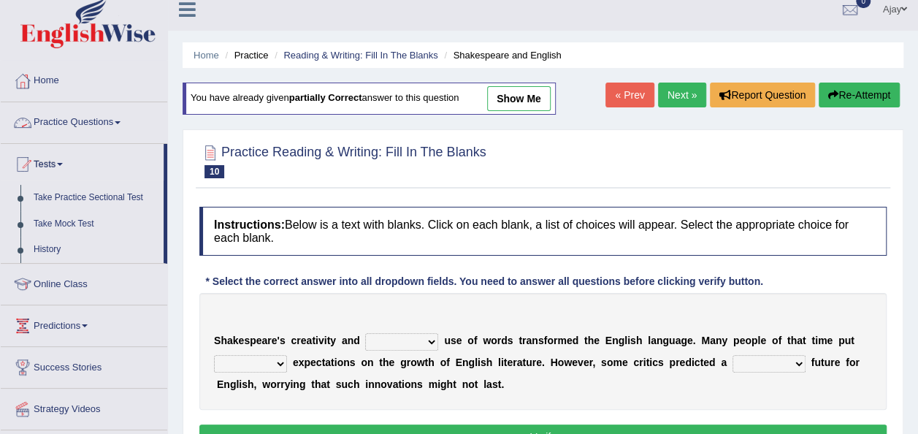
click at [105, 113] on link "Practice Questions" at bounding box center [84, 120] width 167 height 37
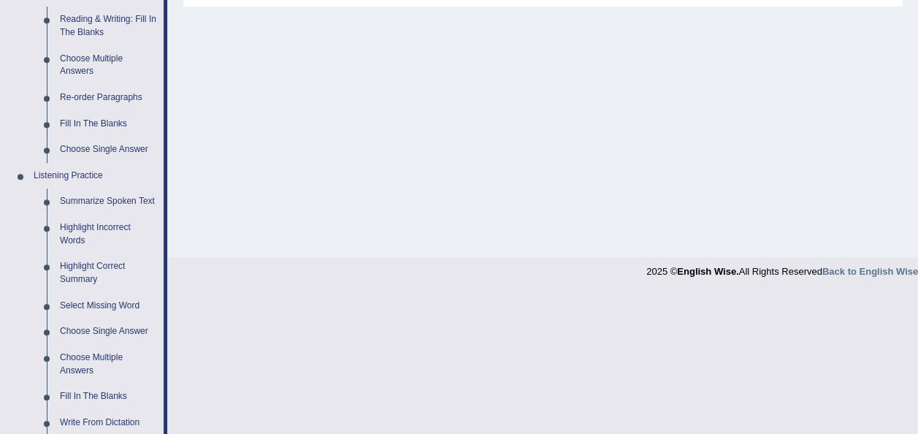
scroll to position [478, 0]
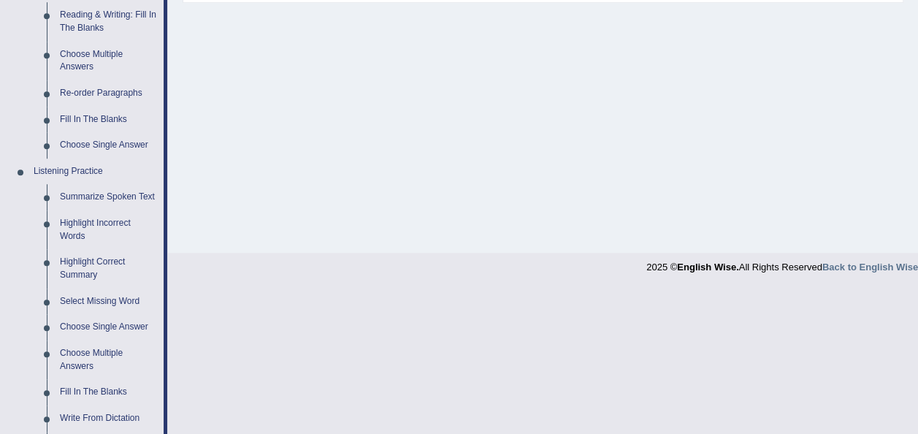
drag, startPoint x: 918, startPoint y: 196, endPoint x: 928, endPoint y: 236, distance: 41.5
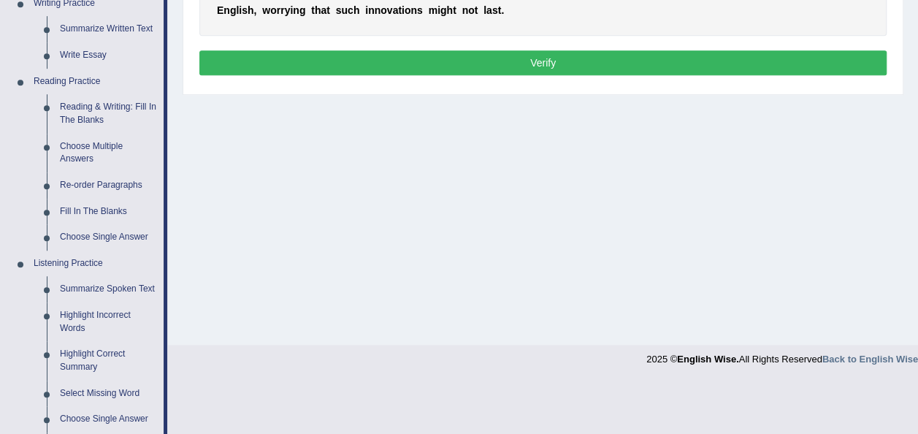
scroll to position [376, 0]
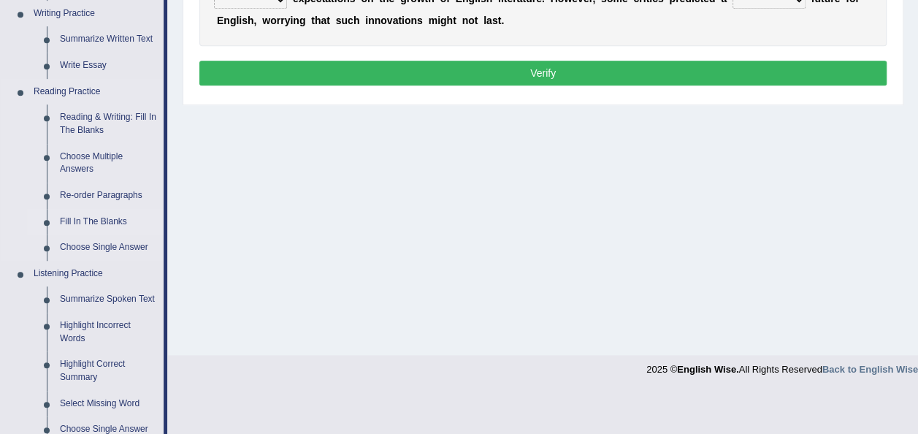
click at [85, 213] on link "Fill In The Blanks" at bounding box center [108, 222] width 110 height 26
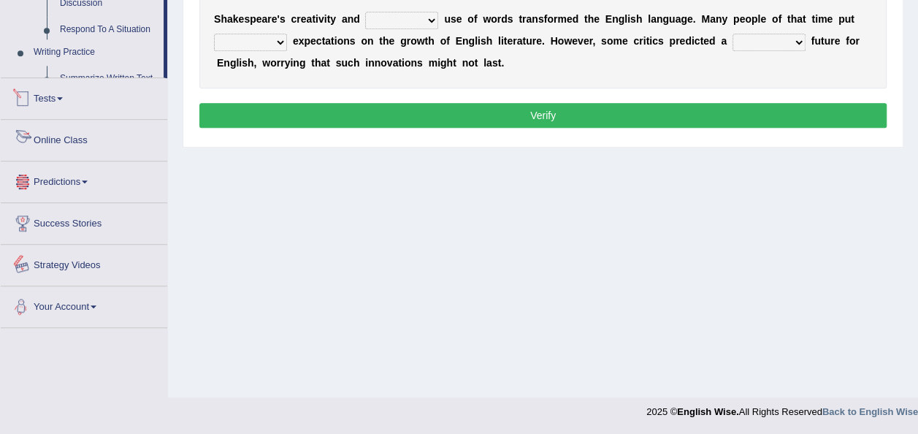
scroll to position [719, 0]
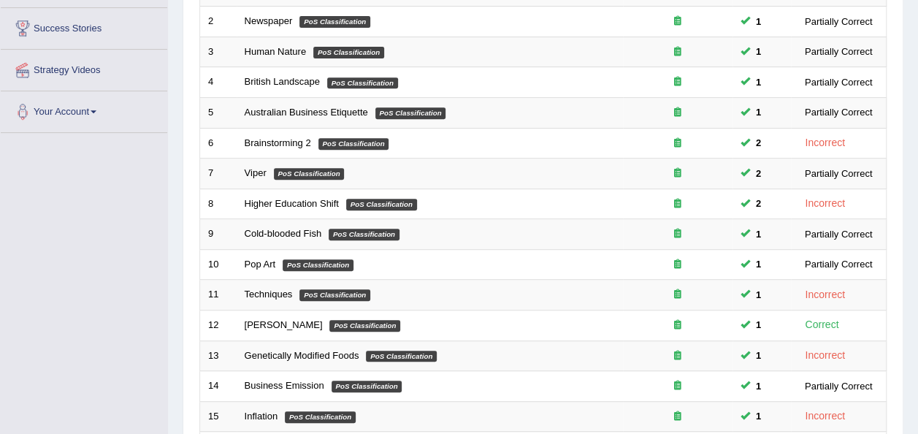
scroll to position [526, 0]
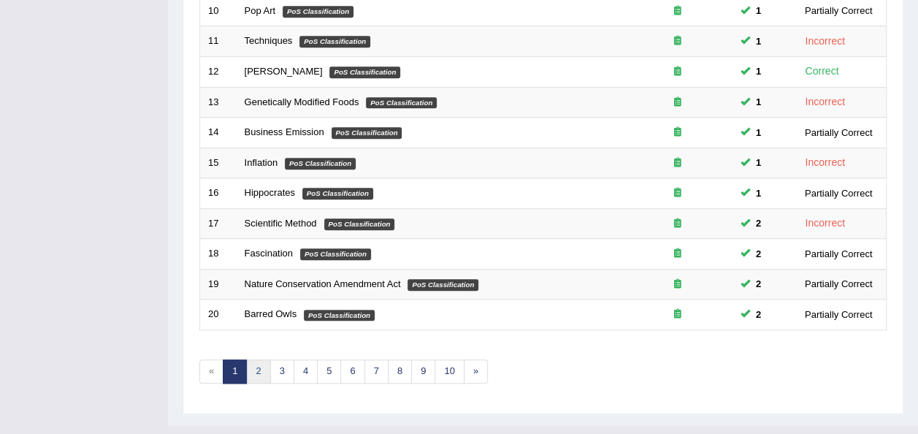
click at [255, 359] on link "2" at bounding box center [258, 371] width 24 height 24
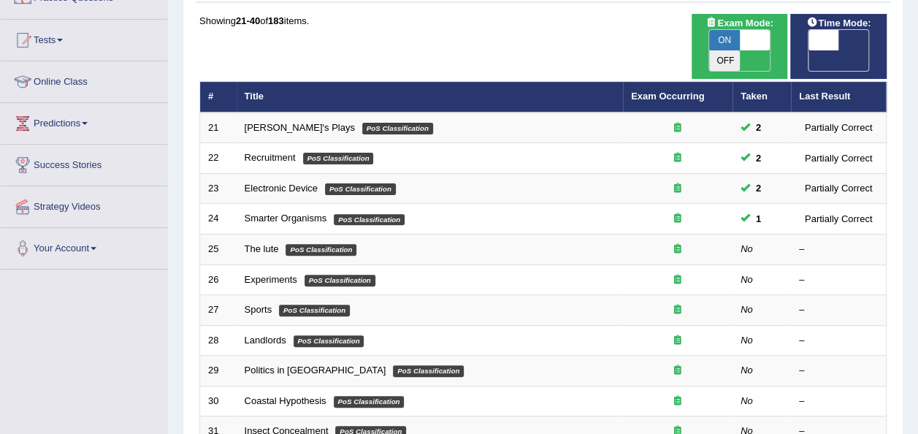
scroll to position [151, 0]
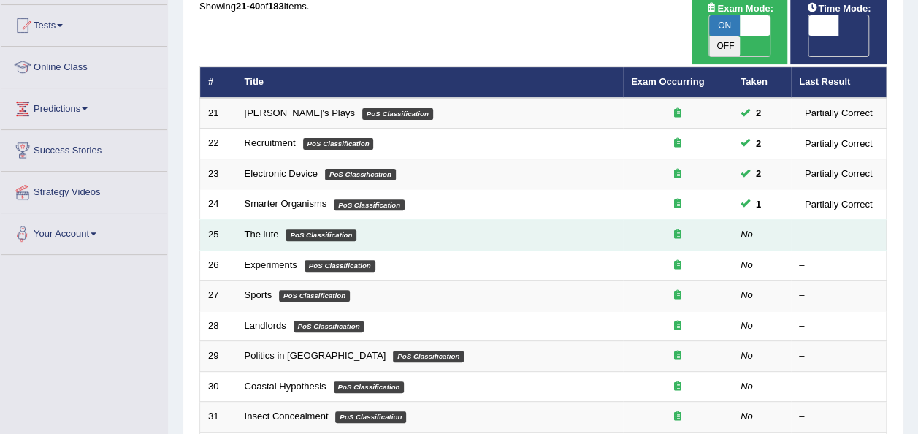
click at [257, 220] on td "The lute PoS Classification" at bounding box center [430, 235] width 386 height 31
click at [259, 229] on link "The lute" at bounding box center [262, 234] width 34 height 11
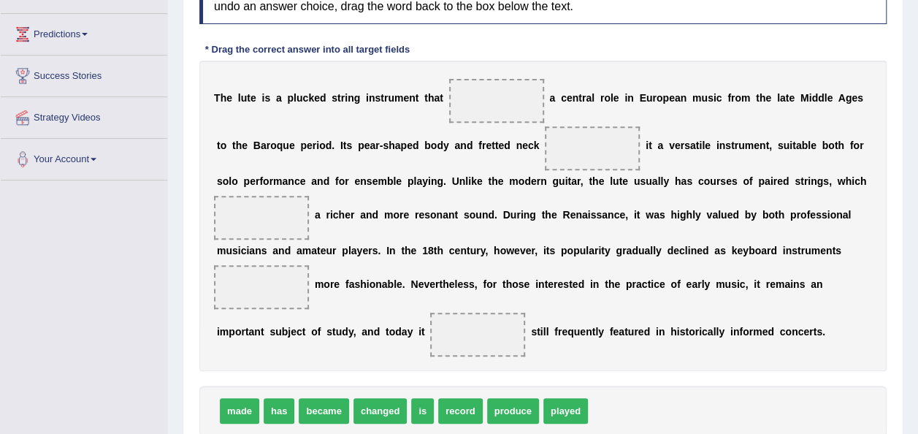
scroll to position [227, 0]
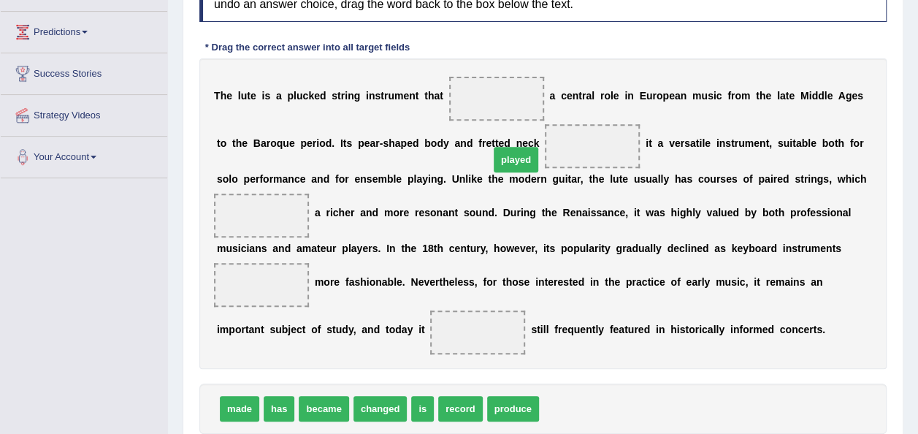
drag, startPoint x: 552, startPoint y: 403, endPoint x: 503, endPoint y: 150, distance: 258.1
drag, startPoint x: 530, startPoint y: 149, endPoint x: 489, endPoint y: 91, distance: 71.8
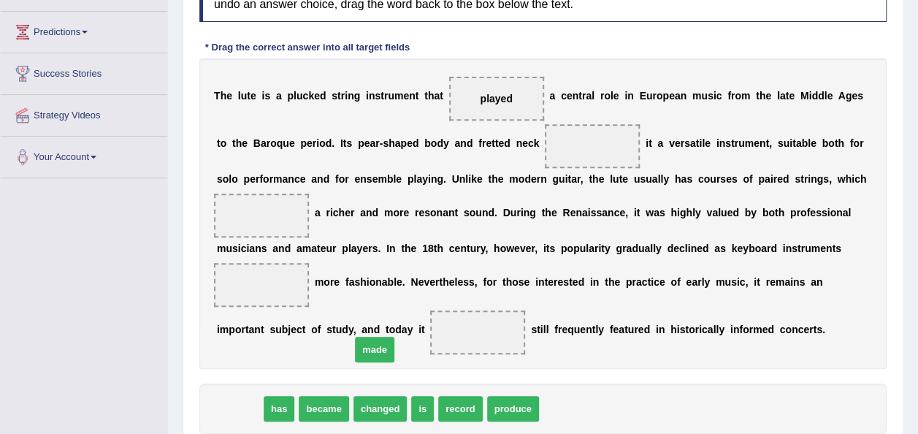
drag, startPoint x: 236, startPoint y: 406, endPoint x: 370, endPoint y: 346, distance: 146.5
click at [370, 346] on span "made" at bounding box center [374, 350] width 39 height 26
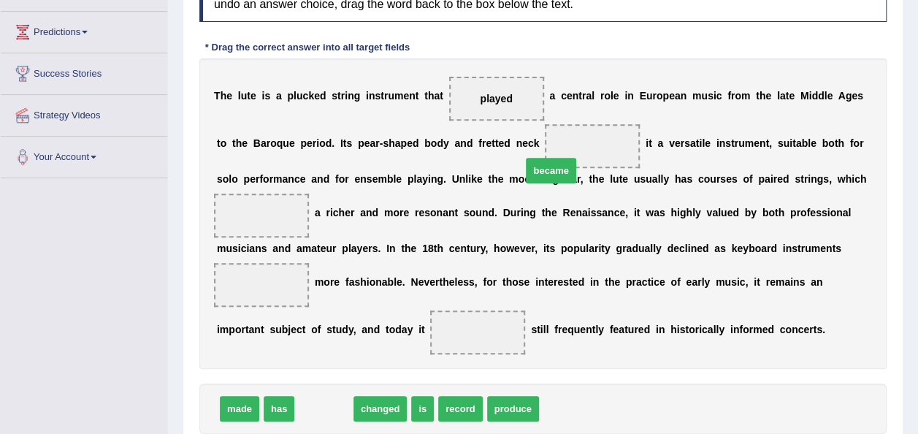
drag, startPoint x: 333, startPoint y: 403, endPoint x: 557, endPoint y: 158, distance: 332.0
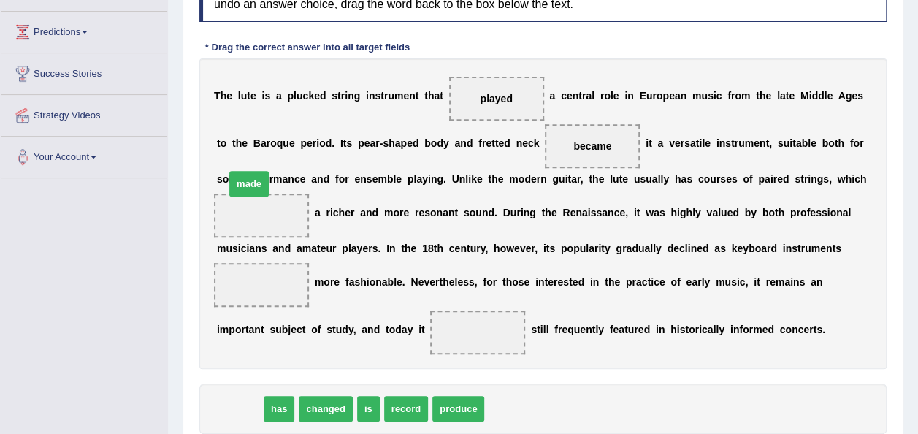
drag, startPoint x: 249, startPoint y: 400, endPoint x: 262, endPoint y: 199, distance: 202.0
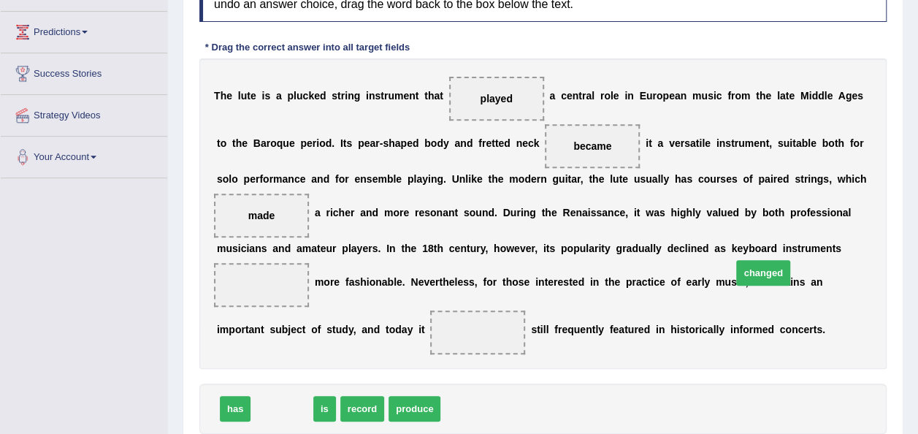
drag, startPoint x: 299, startPoint y: 405, endPoint x: 805, endPoint y: 265, distance: 525.2
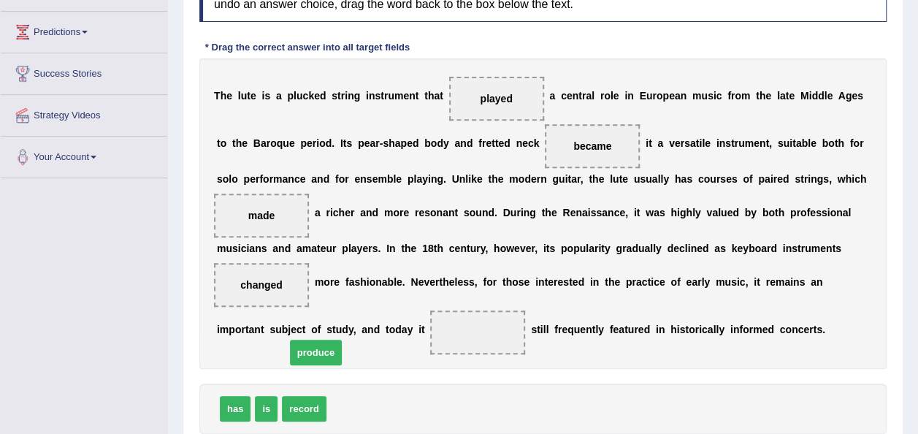
drag, startPoint x: 342, startPoint y: 405, endPoint x: 300, endPoint y: 343, distance: 74.2
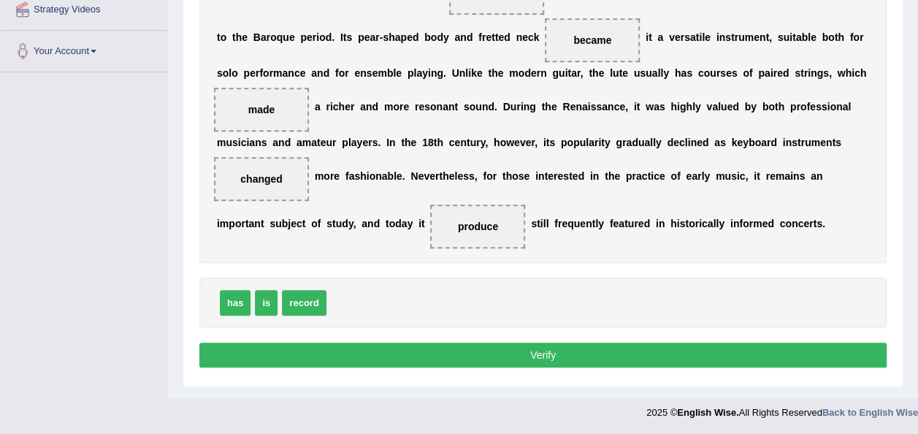
click at [551, 357] on button "Verify" at bounding box center [542, 355] width 687 height 25
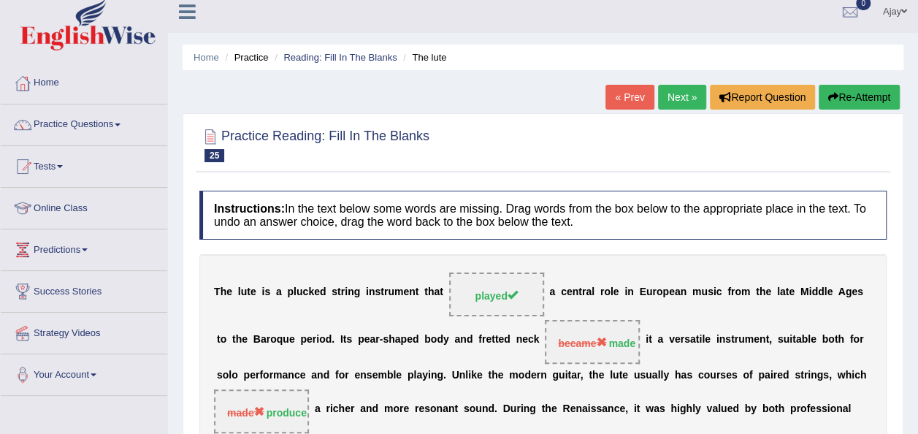
scroll to position [0, 0]
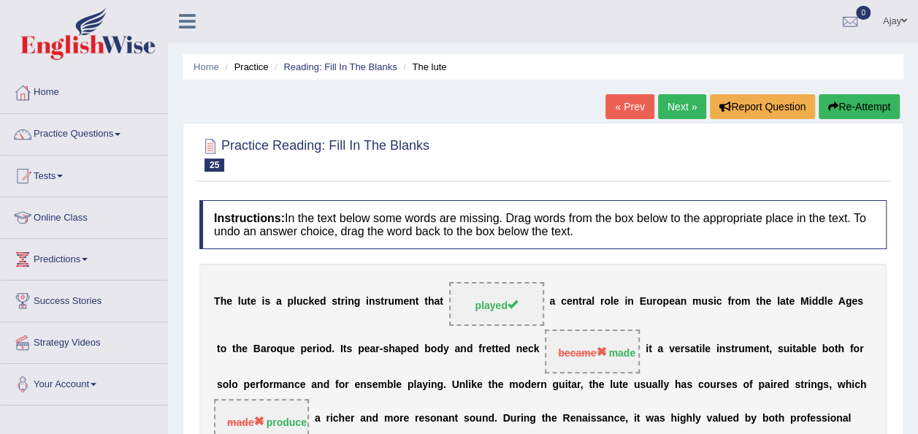
click at [747, 319] on div "T h e l u t e i s a p l u c k e d s t r i n g i n s t r u m e n t t h a t playe…" at bounding box center [542, 419] width 687 height 311
click at [684, 107] on link "Next »" at bounding box center [682, 106] width 48 height 25
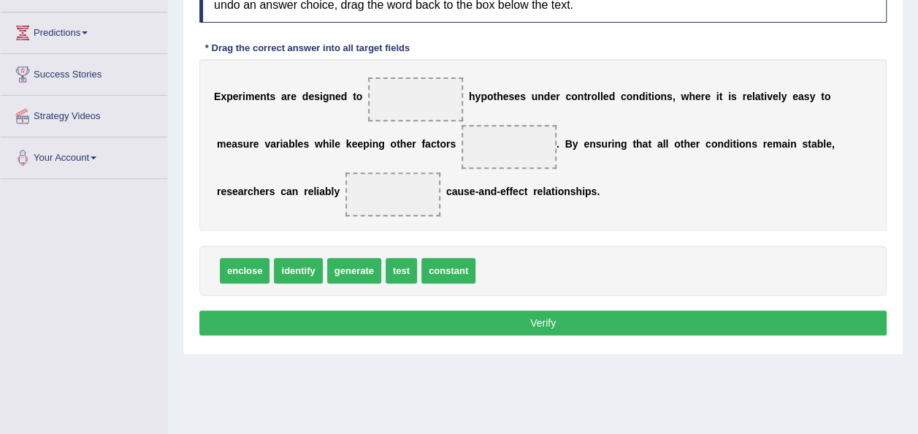
scroll to position [226, 0]
drag, startPoint x: 293, startPoint y: 273, endPoint x: 422, endPoint y: 92, distance: 222.0
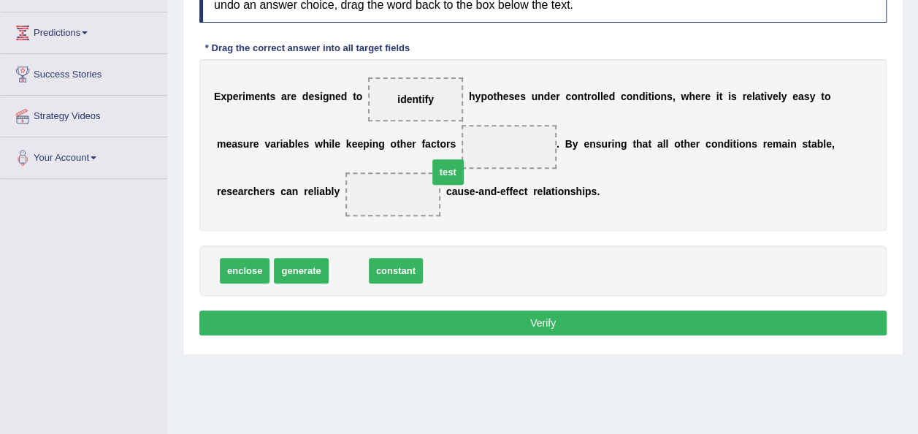
drag, startPoint x: 348, startPoint y: 270, endPoint x: 446, endPoint y: 162, distance: 145.9
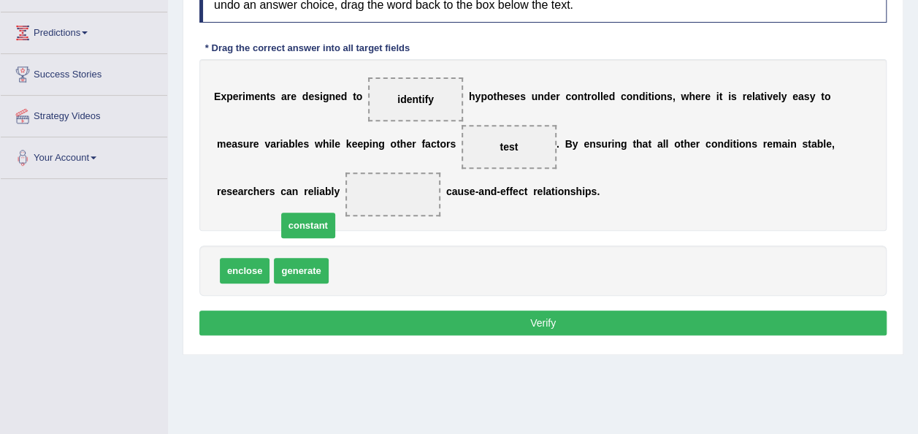
drag, startPoint x: 343, startPoint y: 267, endPoint x: 292, endPoint y: 222, distance: 68.9
click at [378, 332] on button "Verify" at bounding box center [542, 323] width 687 height 25
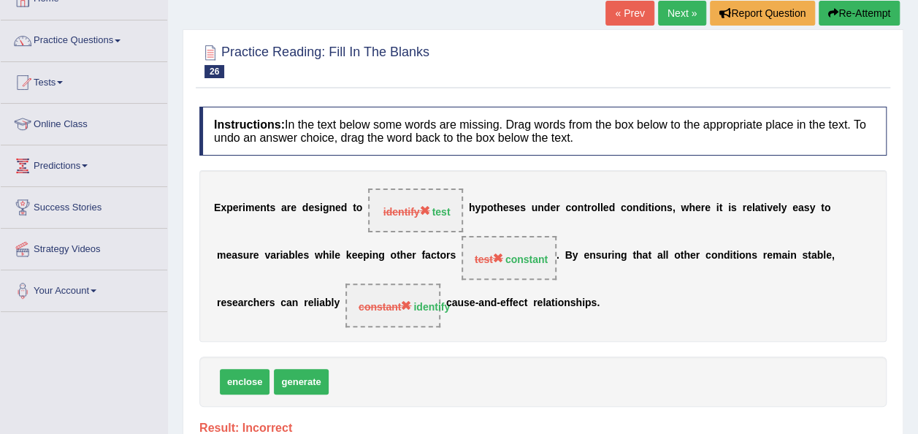
scroll to position [62, 0]
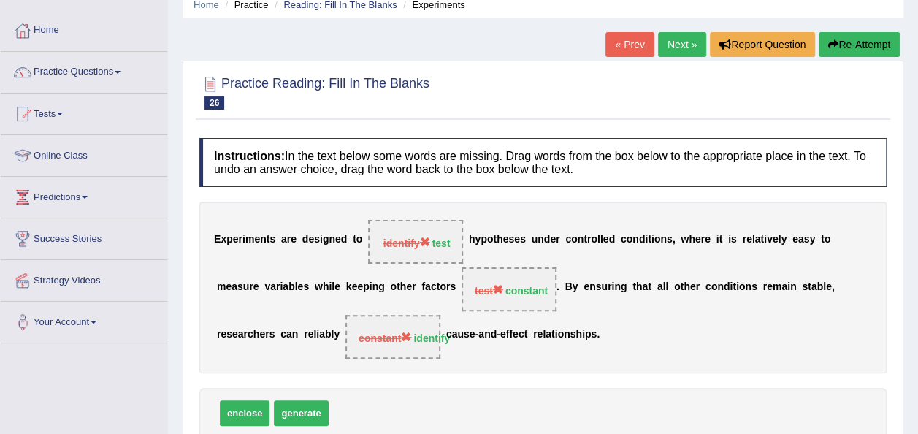
click at [685, 47] on link "Next »" at bounding box center [682, 44] width 48 height 25
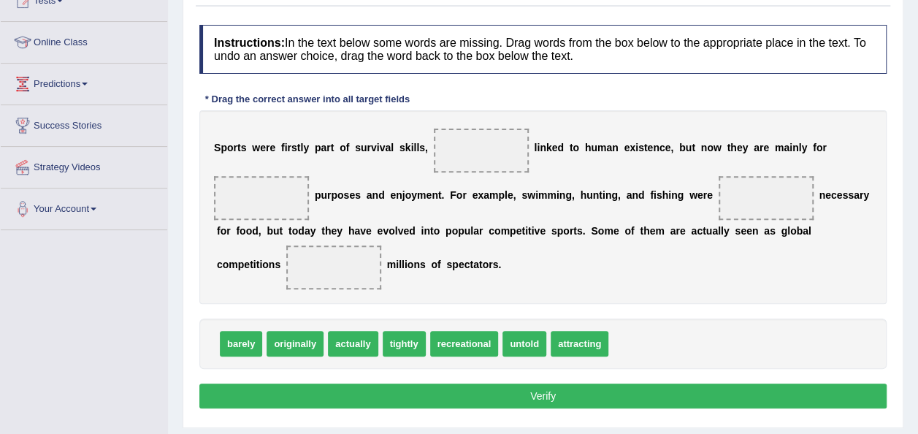
scroll to position [176, 0]
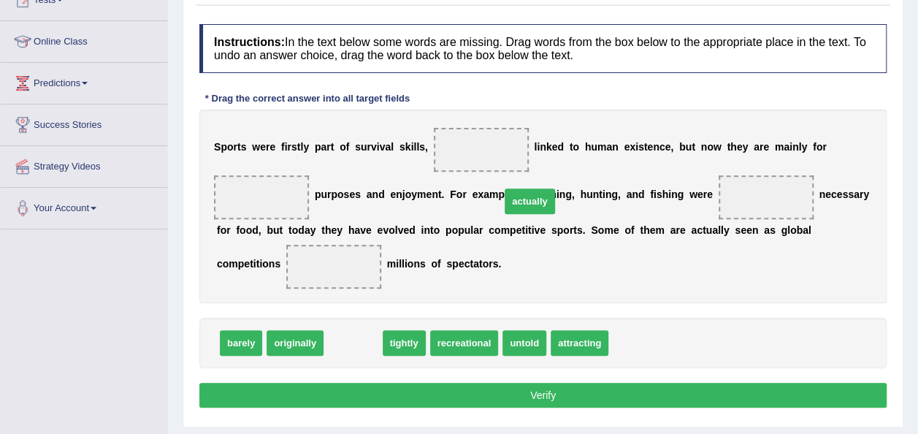
drag, startPoint x: 343, startPoint y: 340, endPoint x: 479, endPoint y: 186, distance: 206.0
click at [505, 188] on span "actually" at bounding box center [530, 201] width 50 height 26
drag, startPoint x: 354, startPoint y: 339, endPoint x: 469, endPoint y: 147, distance: 224.2
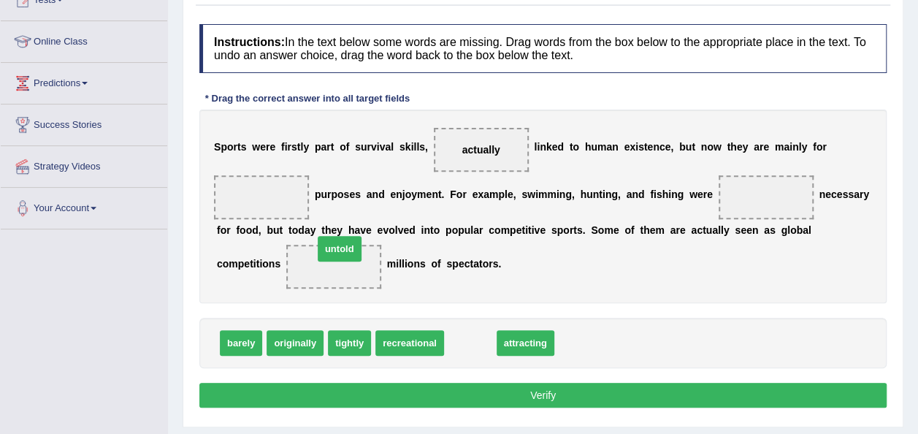
drag, startPoint x: 463, startPoint y: 346, endPoint x: 298, endPoint y: 231, distance: 201.5
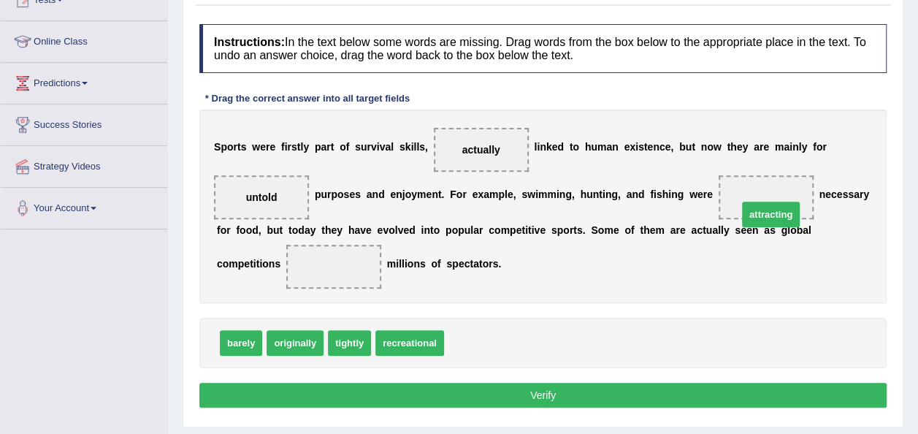
drag, startPoint x: 463, startPoint y: 346, endPoint x: 791, endPoint y: 201, distance: 358.1
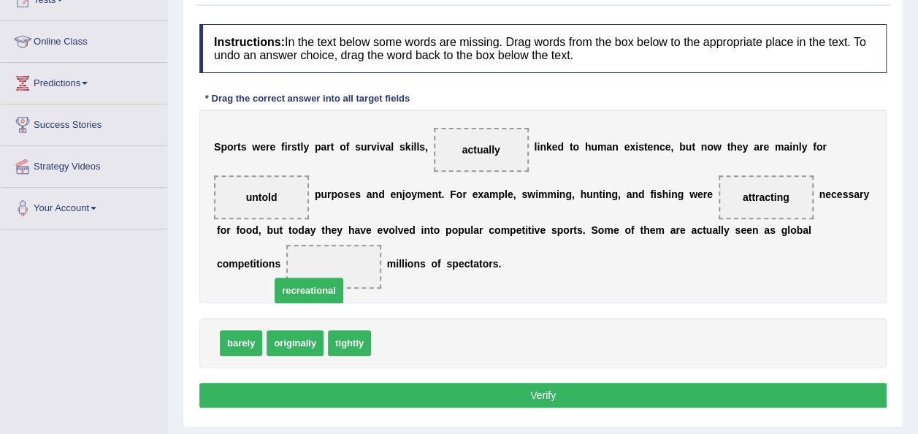
drag, startPoint x: 392, startPoint y: 349, endPoint x: 275, endPoint y: 281, distance: 135.2
drag, startPoint x: 298, startPoint y: 329, endPoint x: 286, endPoint y: 297, distance: 34.2
drag, startPoint x: 286, startPoint y: 297, endPoint x: 336, endPoint y: 338, distance: 64.4
click at [336, 338] on div "Instructions: In the text below some words are missing. Drag words from the box…" at bounding box center [543, 218] width 695 height 403
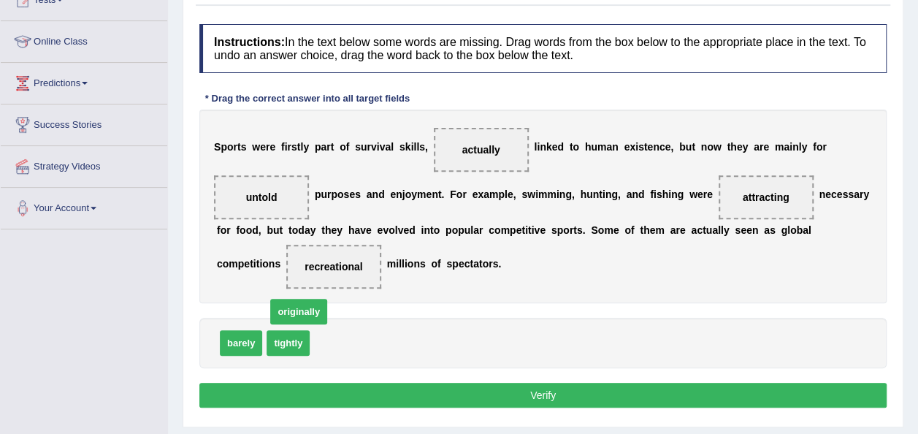
drag, startPoint x: 336, startPoint y: 338, endPoint x: 264, endPoint y: 270, distance: 98.2
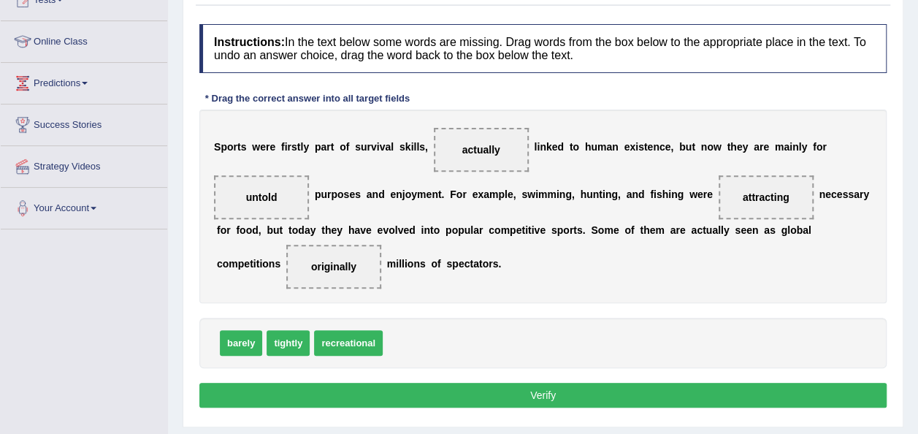
click at [378, 394] on button "Verify" at bounding box center [542, 395] width 687 height 25
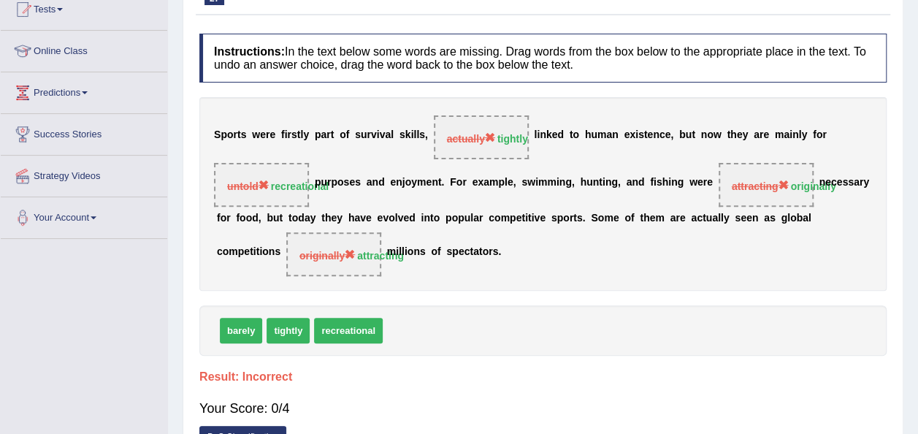
scroll to position [79, 0]
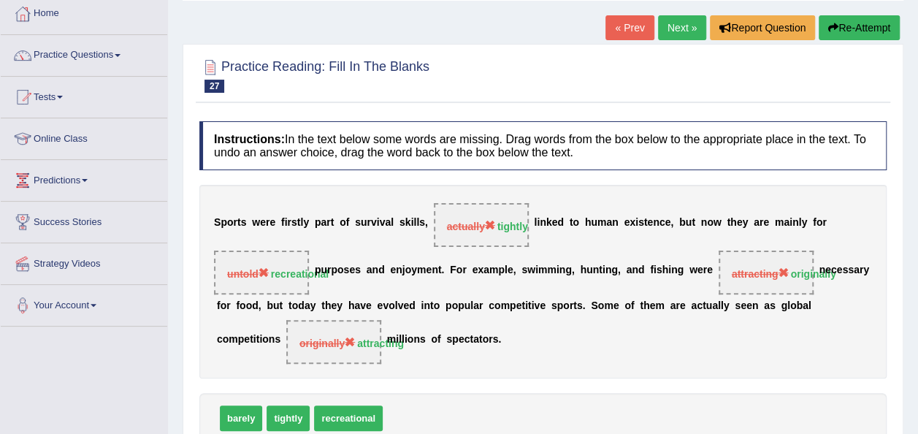
click at [685, 29] on link "Next »" at bounding box center [682, 27] width 48 height 25
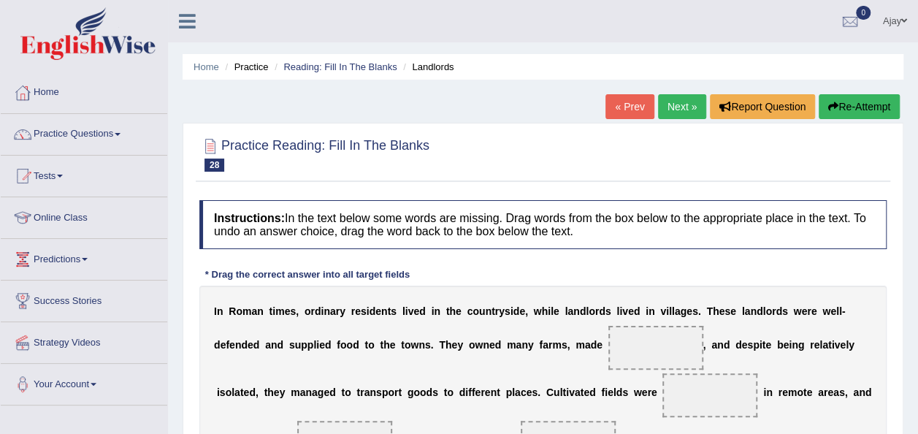
click at [680, 99] on link "Next »" at bounding box center [682, 106] width 48 height 25
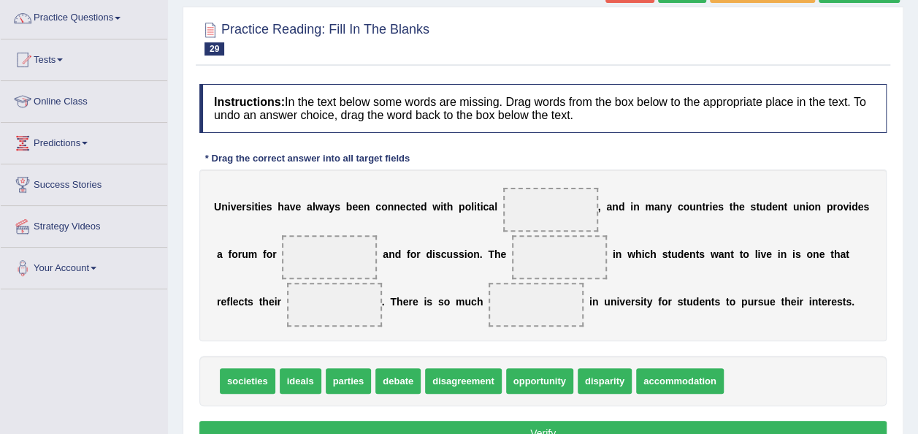
scroll to position [123, 0]
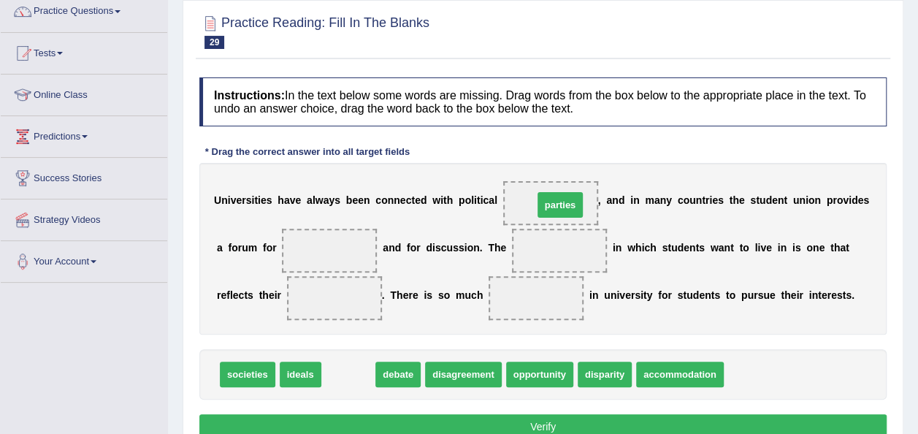
drag, startPoint x: 348, startPoint y: 370, endPoint x: 536, endPoint y: 209, distance: 247.7
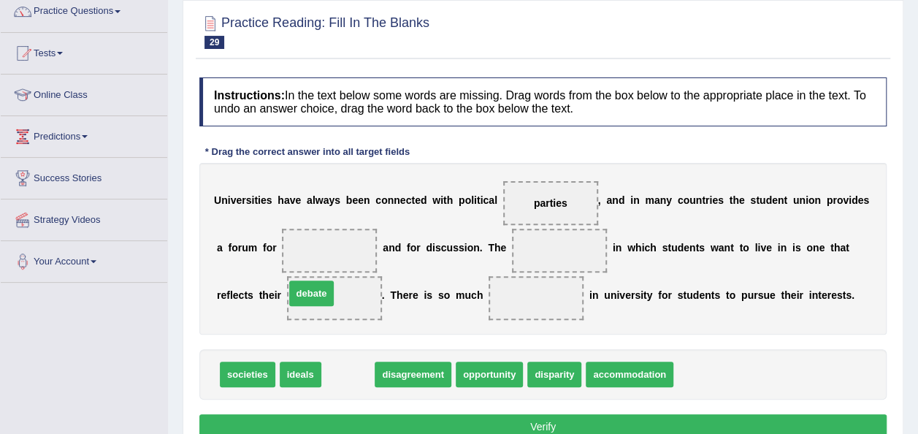
drag, startPoint x: 342, startPoint y: 370, endPoint x: 325, endPoint y: 253, distance: 118.1
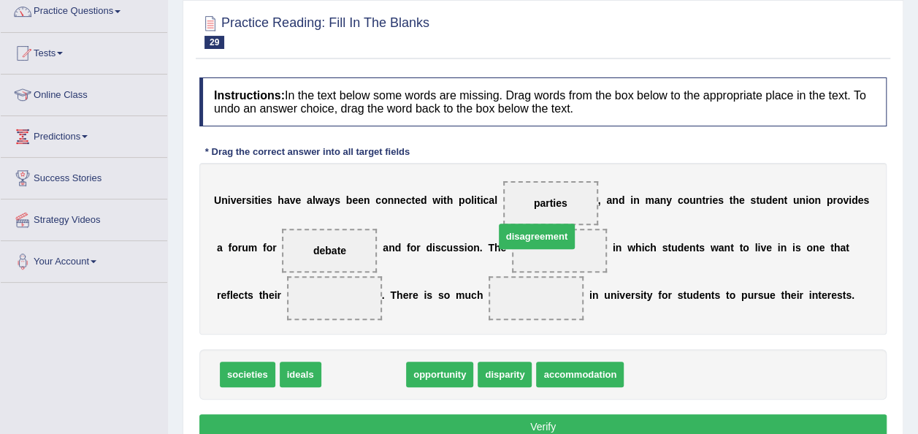
drag, startPoint x: 369, startPoint y: 367, endPoint x: 542, endPoint y: 229, distance: 221.5
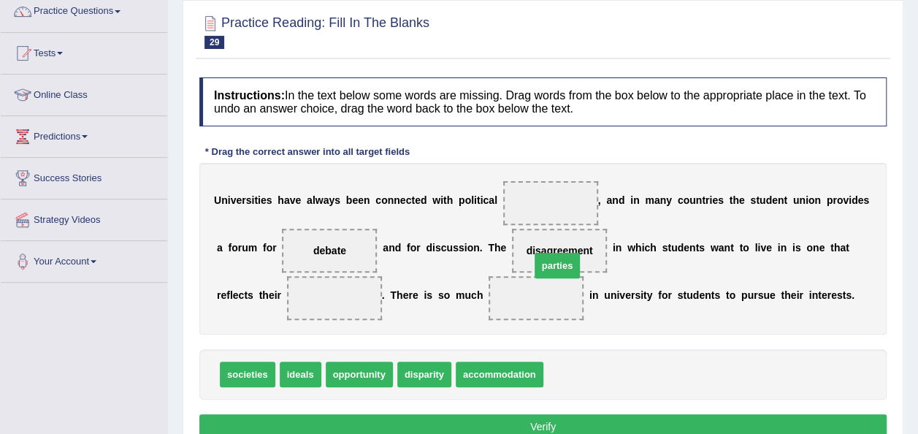
drag, startPoint x: 561, startPoint y: 376, endPoint x: 547, endPoint y: 264, distance: 112.6
drag, startPoint x: 535, startPoint y: 256, endPoint x: 530, endPoint y: 247, distance: 10.8
click at [530, 247] on span "parties" at bounding box center [559, 251] width 95 height 44
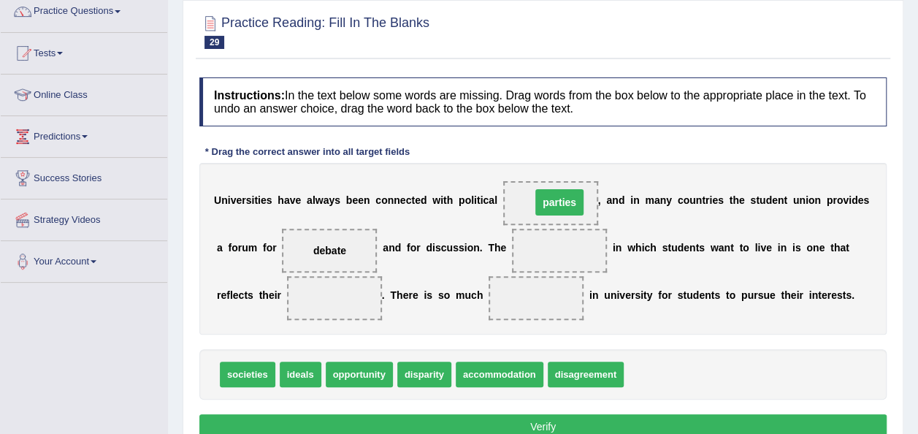
drag, startPoint x: 530, startPoint y: 247, endPoint x: 529, endPoint y: 196, distance: 51.1
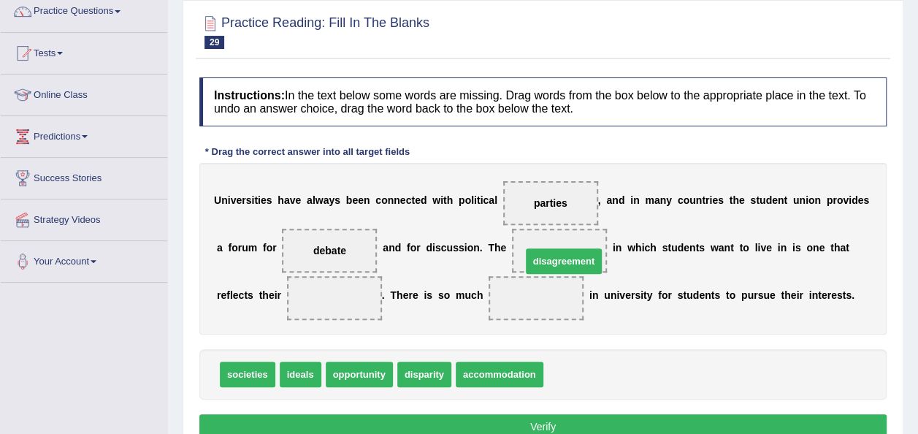
drag, startPoint x: 561, startPoint y: 373, endPoint x: 536, endPoint y: 253, distance: 122.5
click at [292, 369] on span "ideals" at bounding box center [301, 375] width 42 height 26
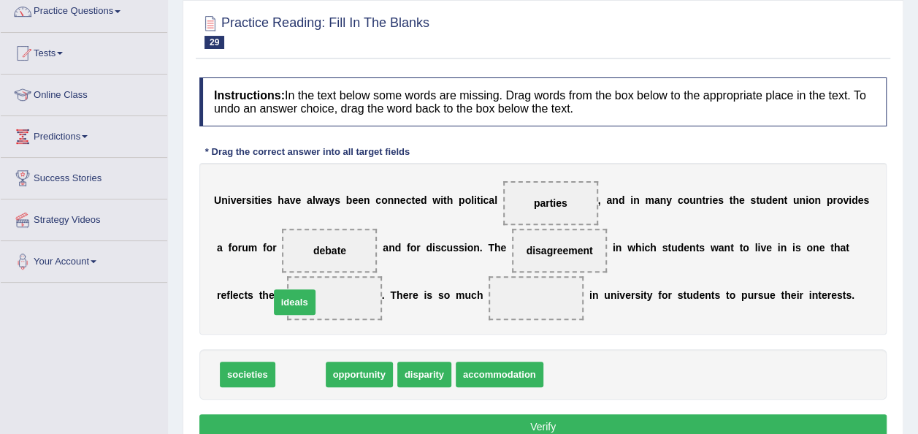
drag, startPoint x: 294, startPoint y: 374, endPoint x: 287, endPoint y: 302, distance: 72.6
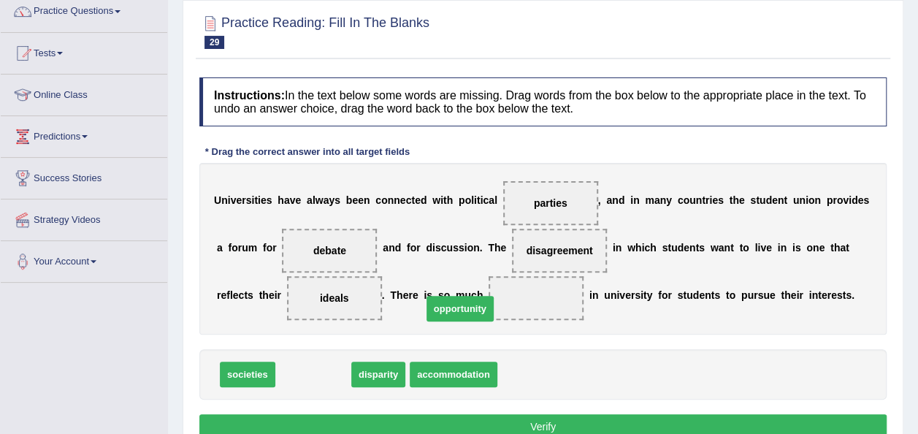
drag, startPoint x: 327, startPoint y: 378, endPoint x: 475, endPoint y: 311, distance: 161.9
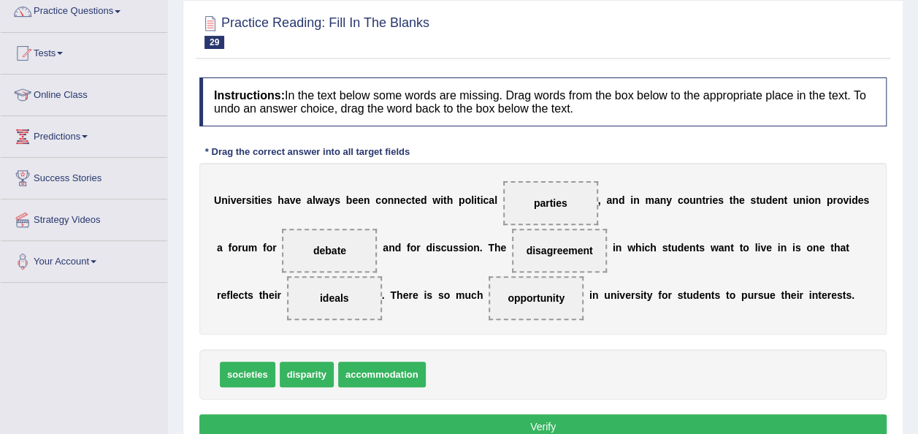
click at [437, 419] on button "Verify" at bounding box center [542, 426] width 687 height 25
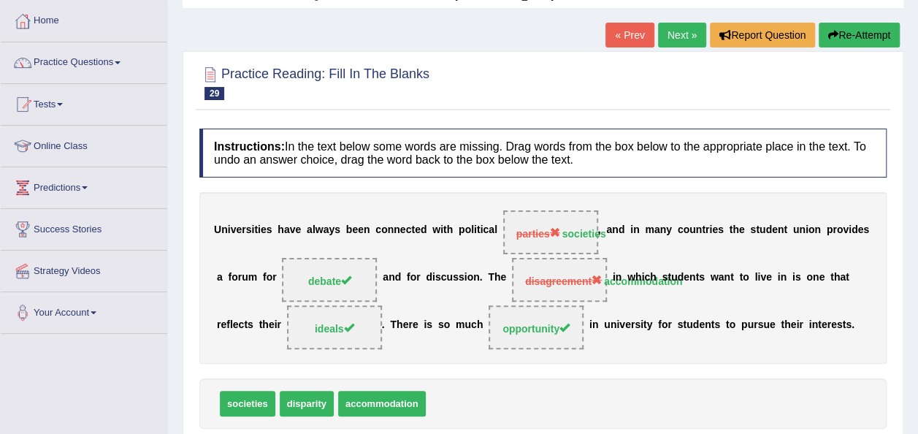
scroll to position [65, 0]
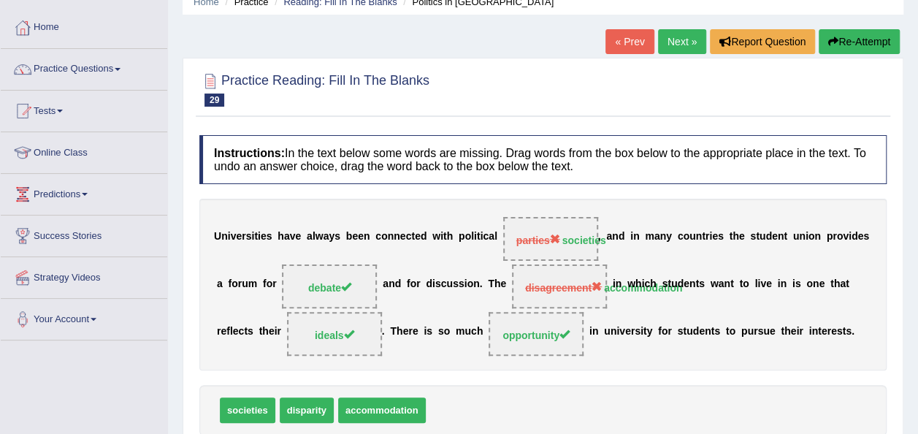
click at [680, 39] on link "Next »" at bounding box center [682, 41] width 48 height 25
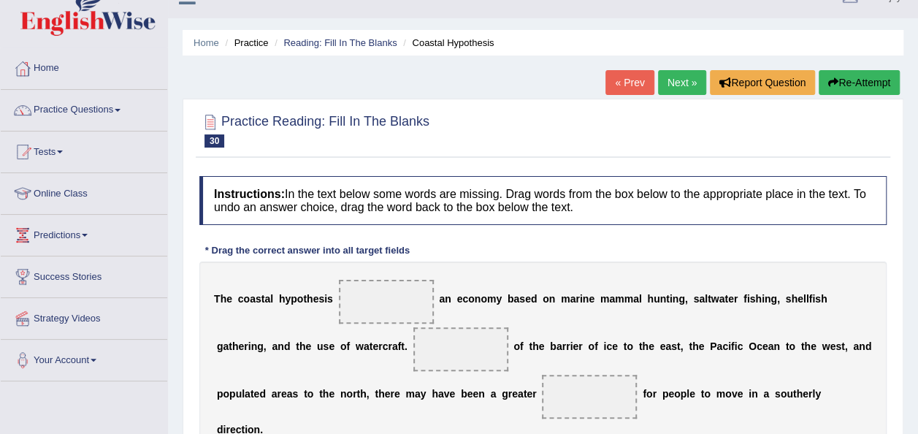
scroll to position [20, 0]
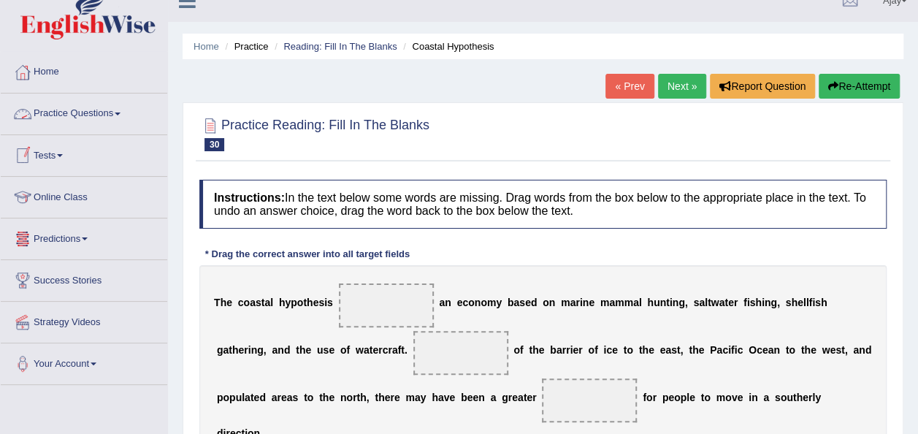
click at [121, 113] on span at bounding box center [118, 114] width 6 height 3
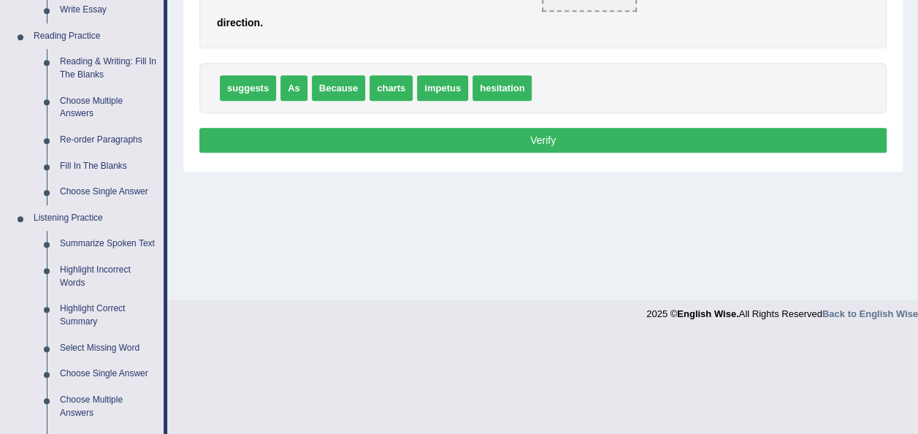
scroll to position [418, 0]
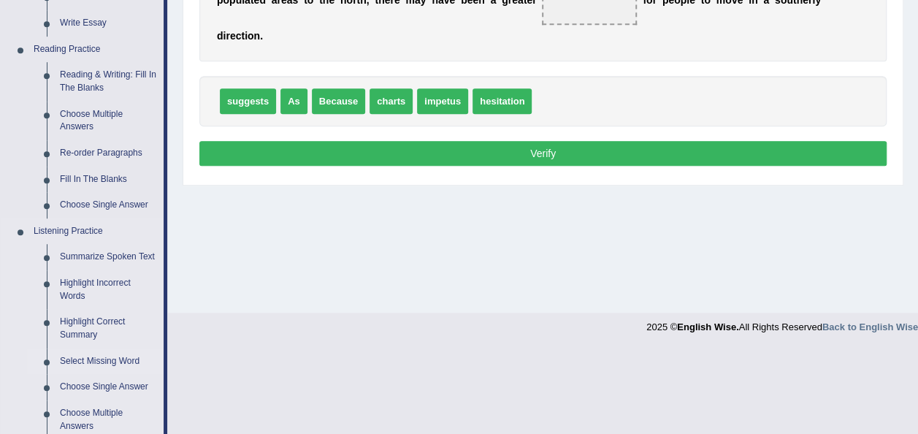
click at [79, 358] on link "Select Missing Word" at bounding box center [108, 361] width 110 height 26
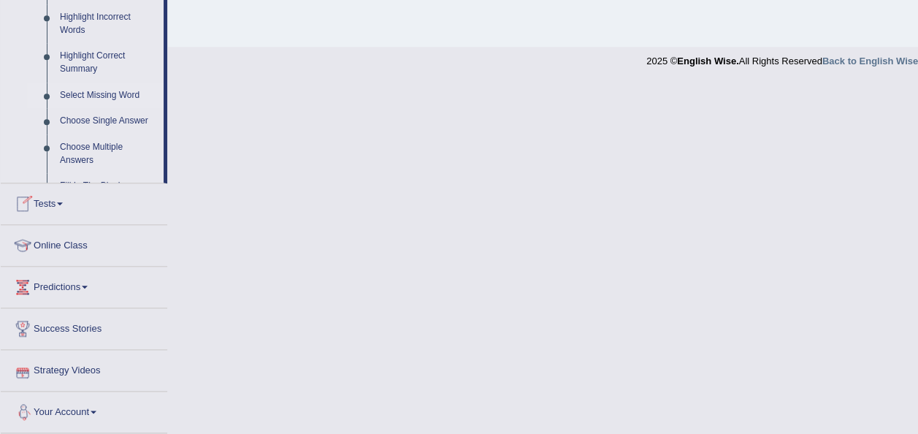
scroll to position [750, 0]
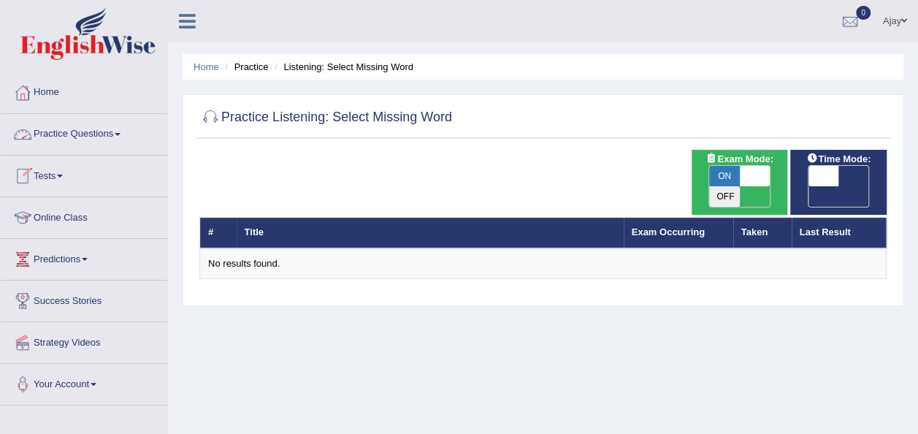
click at [125, 130] on link "Practice Questions" at bounding box center [84, 132] width 167 height 37
